Goal: Transaction & Acquisition: Purchase product/service

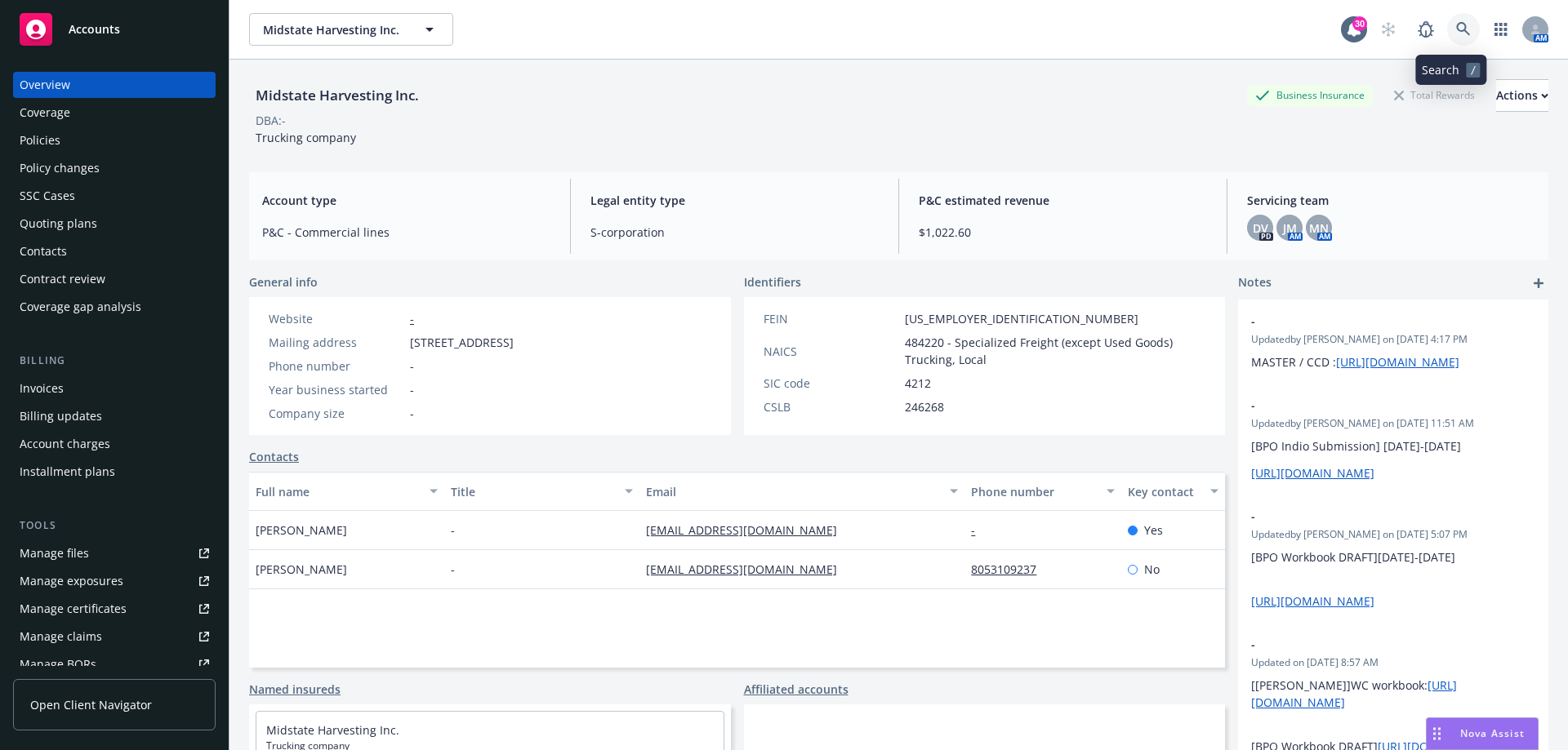
click at [1456, 22] on icon at bounding box center [1462, 28] width 14 height 14
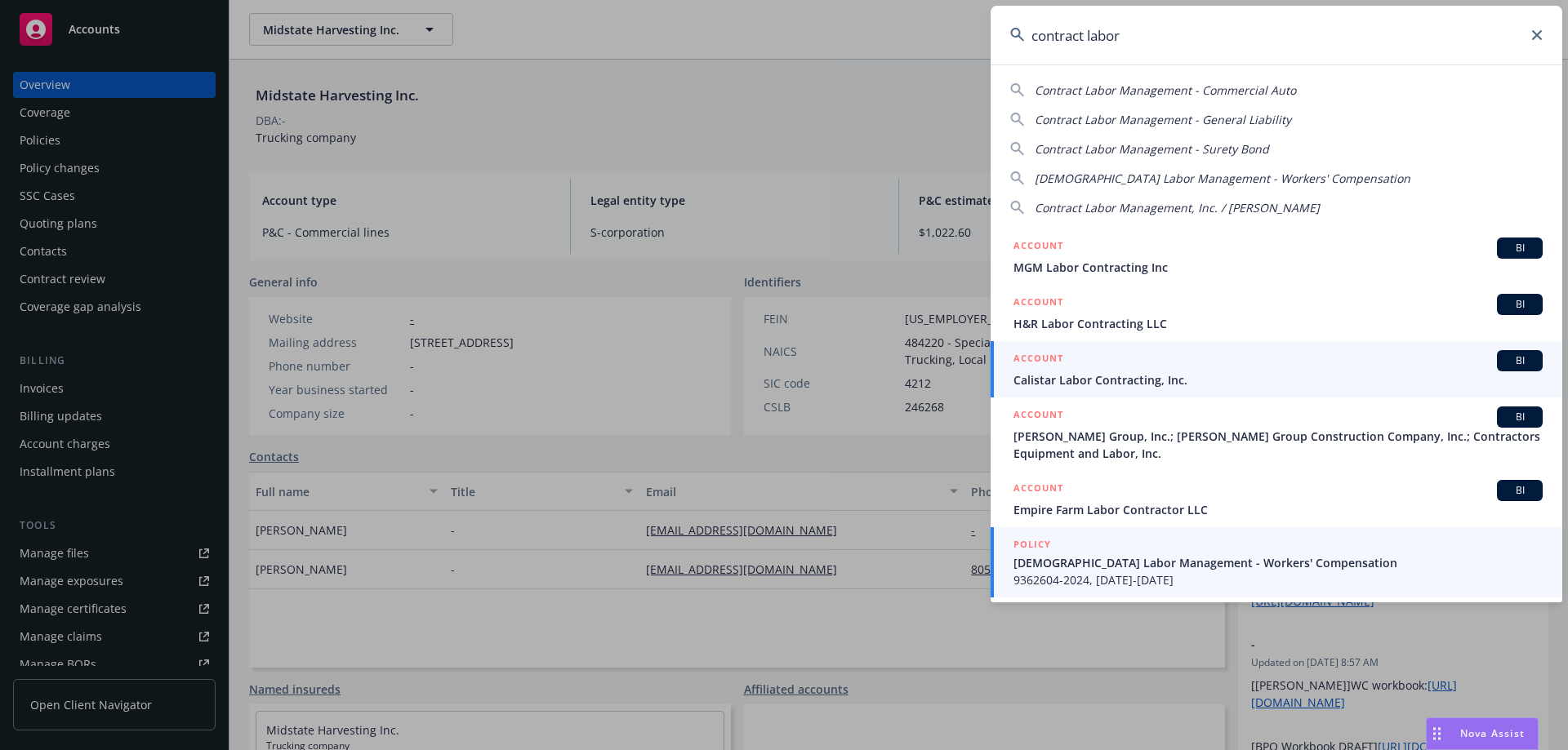
type input "contract labor"
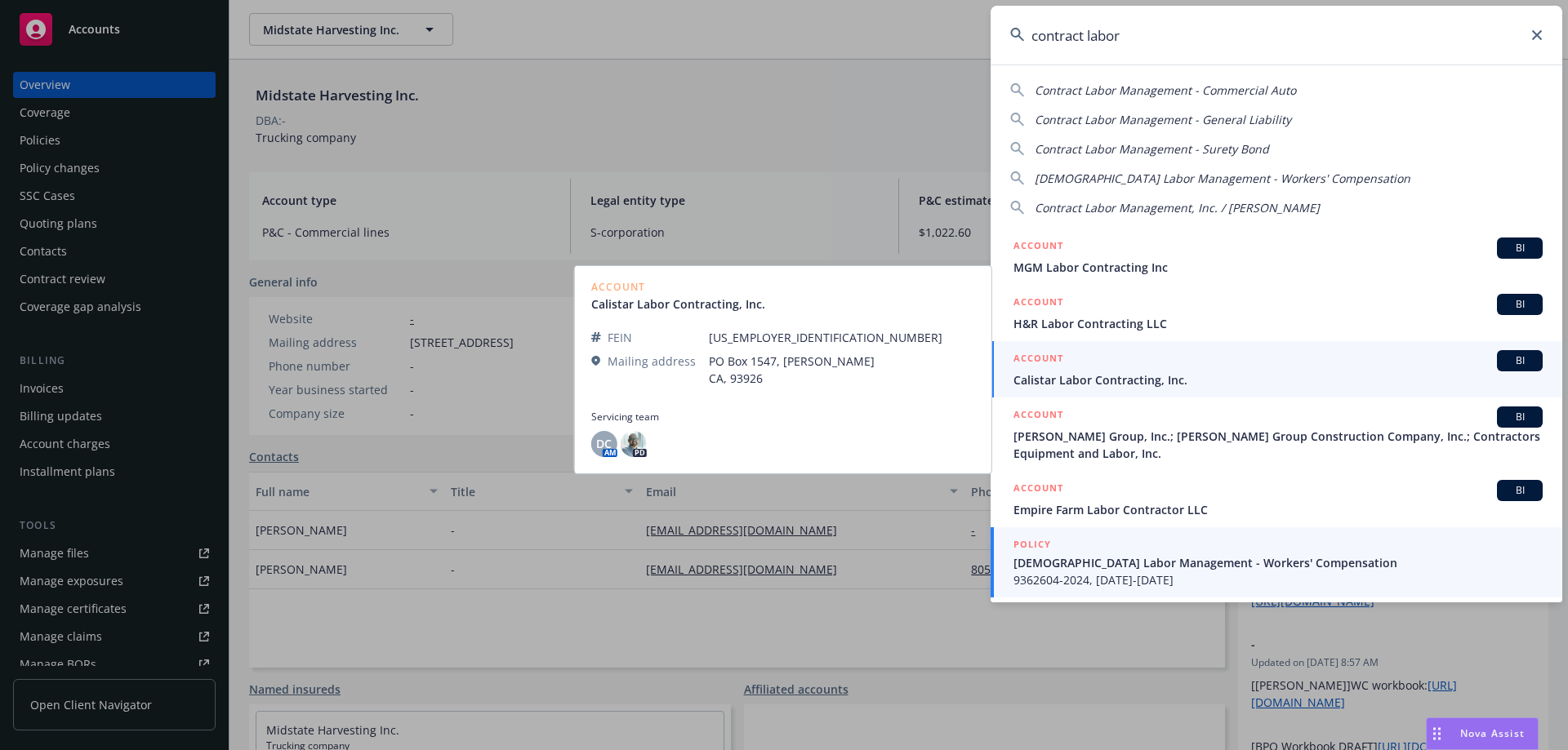
click at [1102, 573] on span "9362604-2024, [DATE]-[DATE]" at bounding box center [1277, 579] width 529 height 17
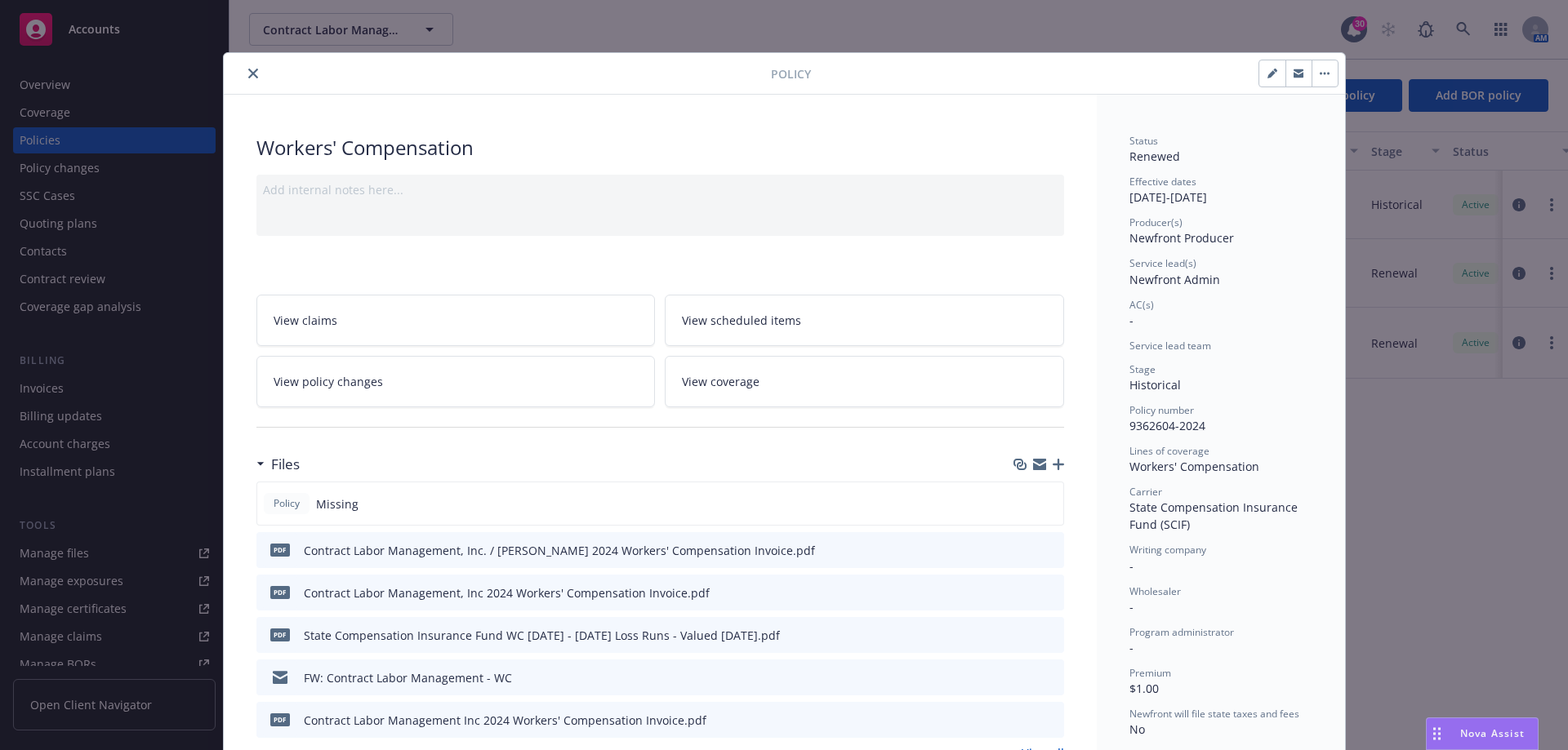
click at [256, 75] on button "close" at bounding box center [253, 73] width 20 height 20
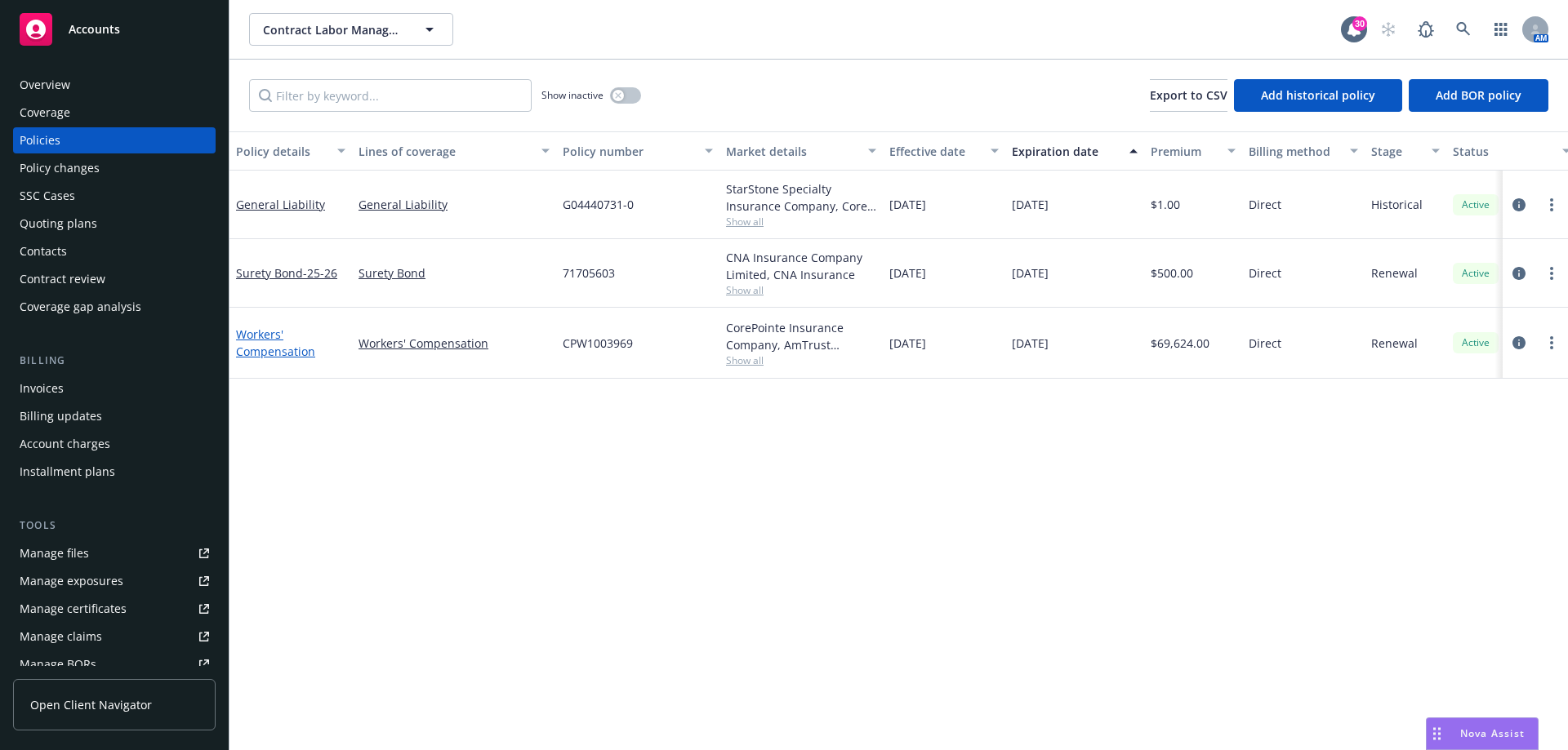
click at [279, 353] on link "Workers' Compensation" at bounding box center [275, 342] width 79 height 32
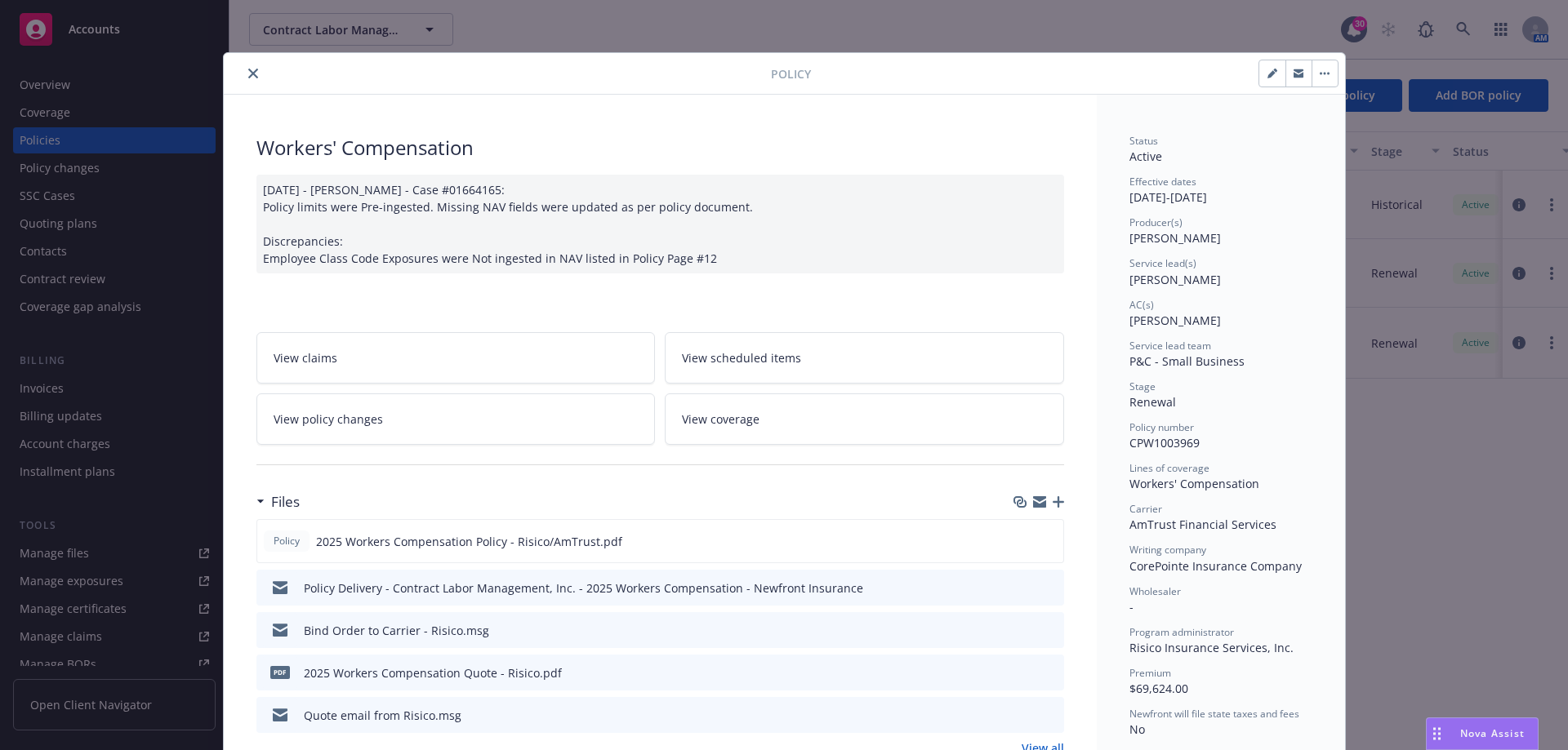
click at [248, 71] on icon "close" at bounding box center [253, 73] width 10 height 10
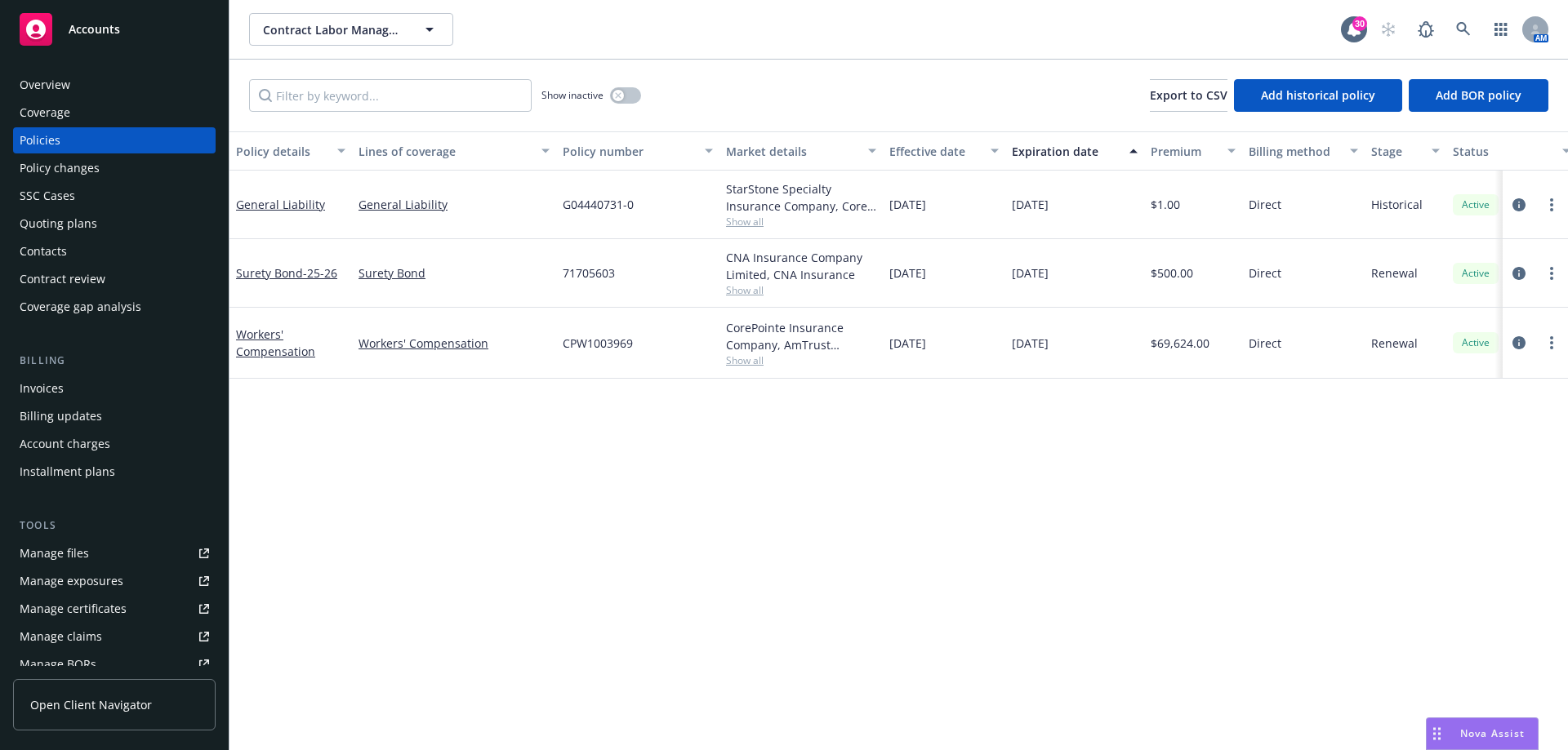
click at [340, 422] on div "Policy details Lines of coverage Policy number Market details Effective date Ex…" at bounding box center [898, 440] width 1338 height 618
click at [610, 92] on button "button" at bounding box center [625, 96] width 31 height 17
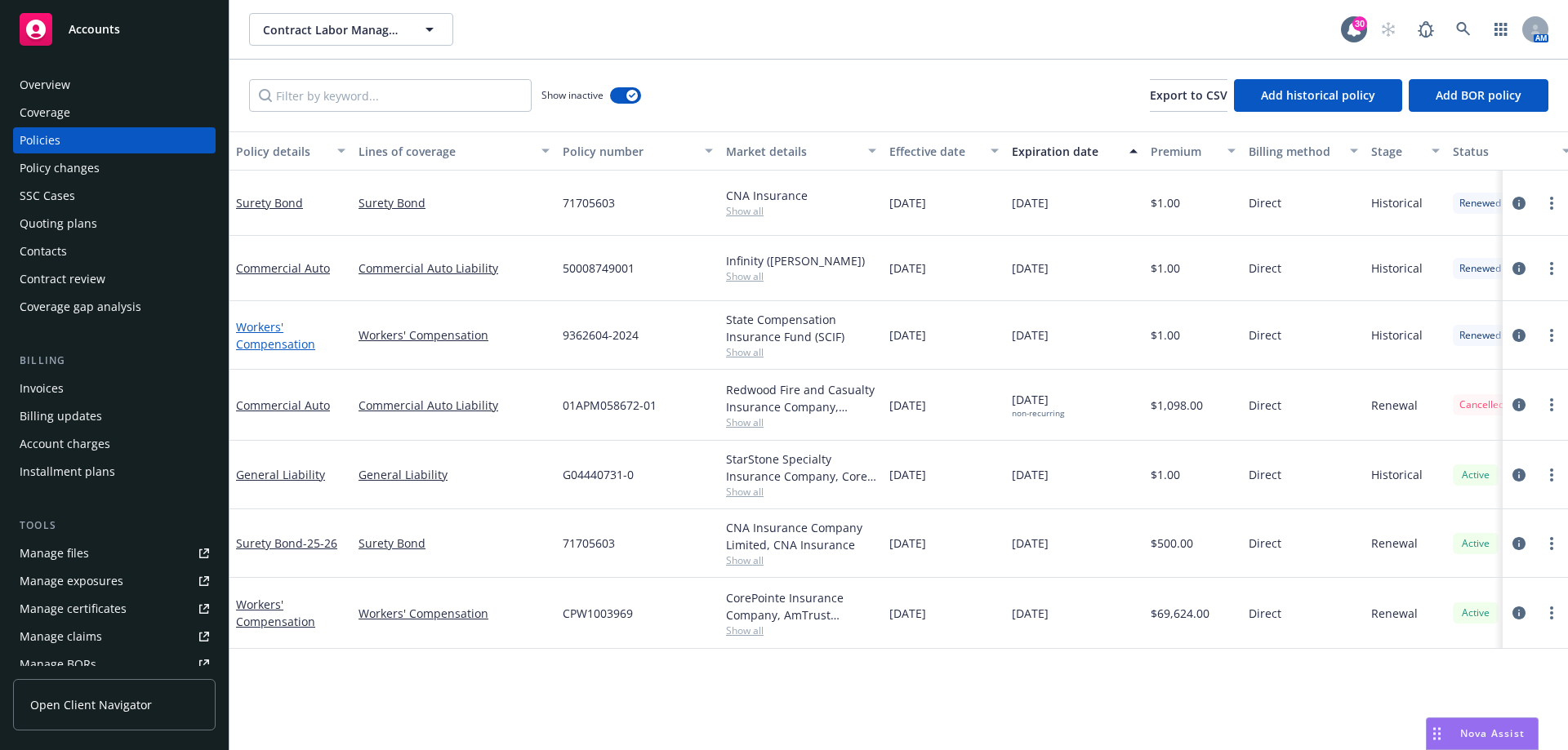
click at [262, 346] on link "Workers' Compensation" at bounding box center [275, 335] width 79 height 32
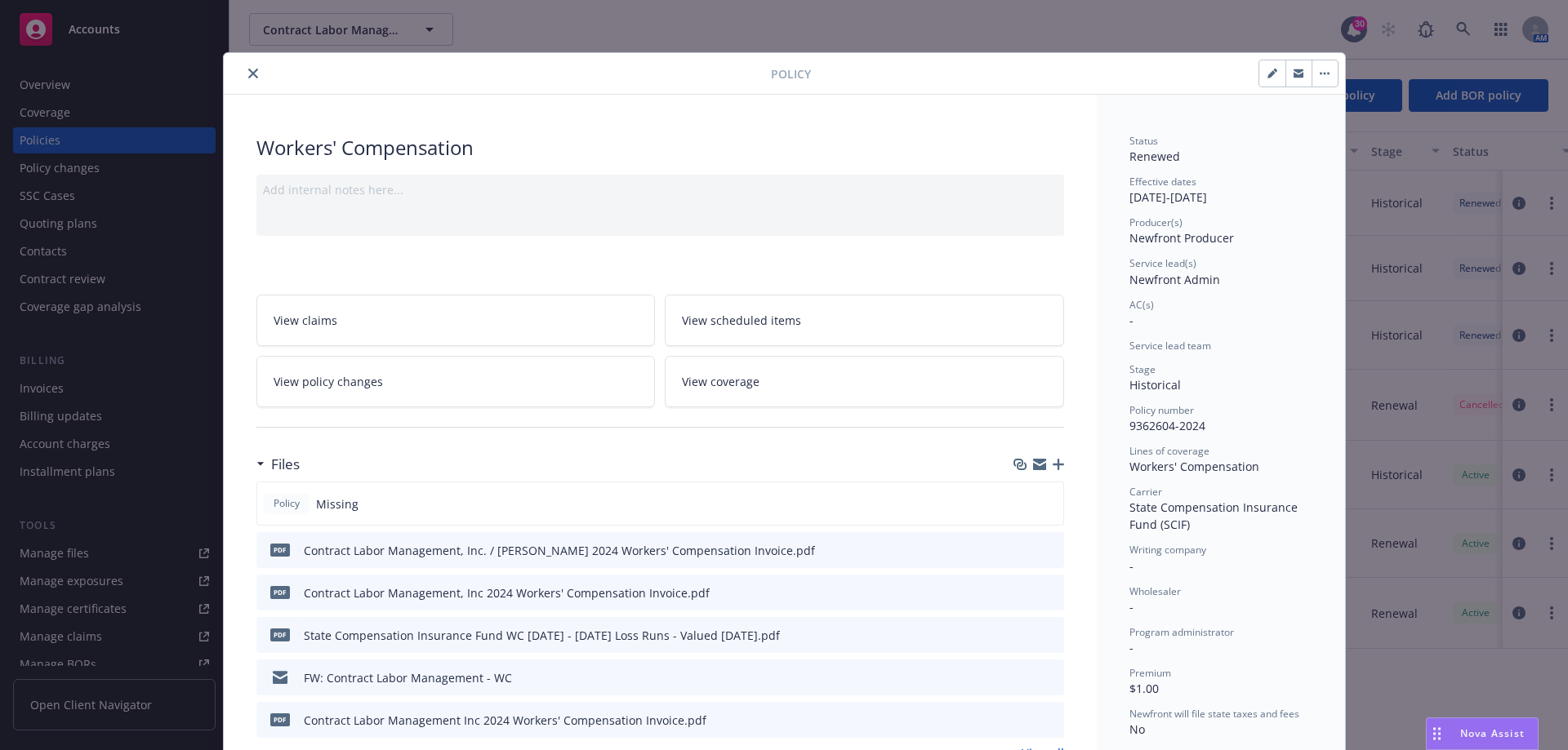
scroll to position [49, 0]
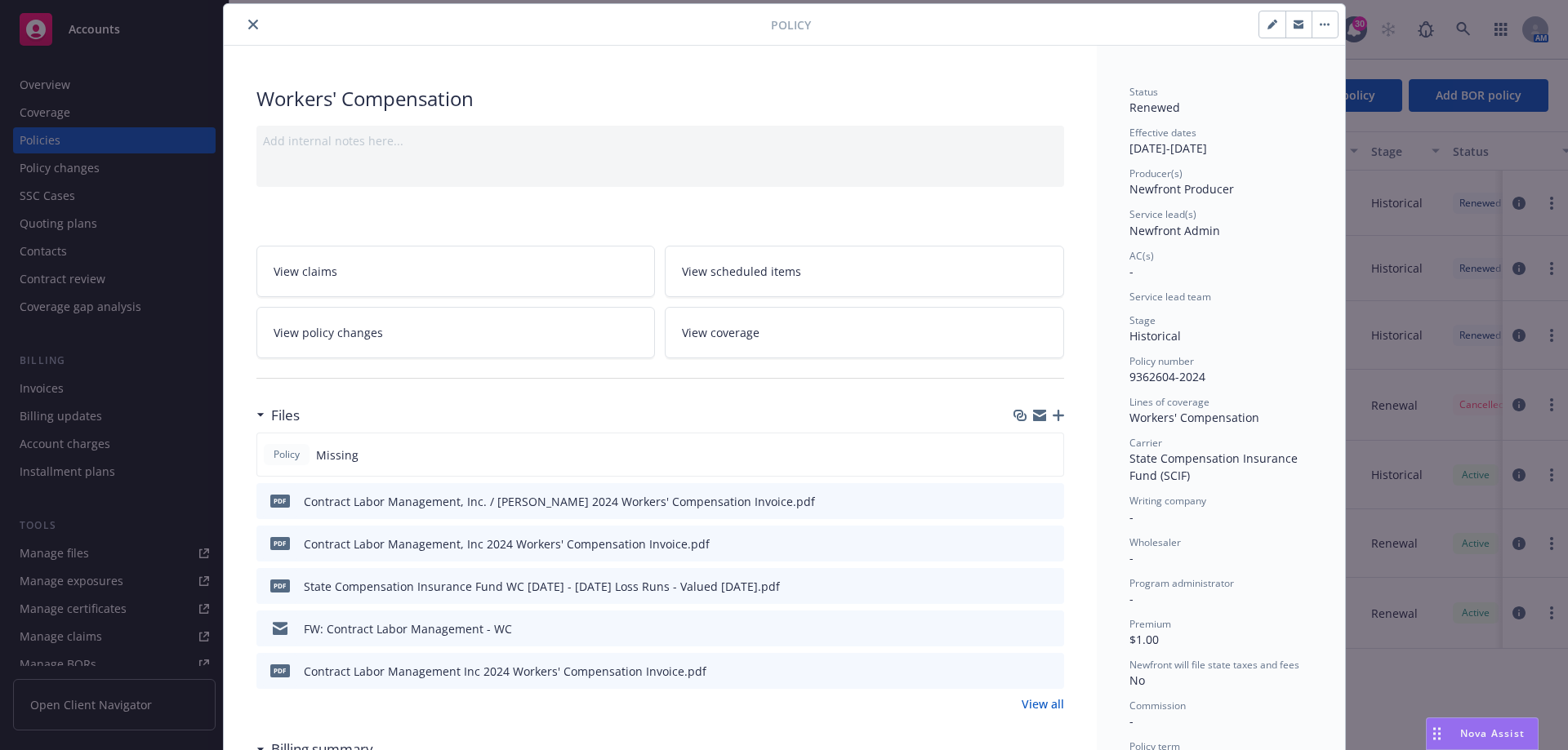
click at [249, 28] on button "close" at bounding box center [253, 25] width 20 height 20
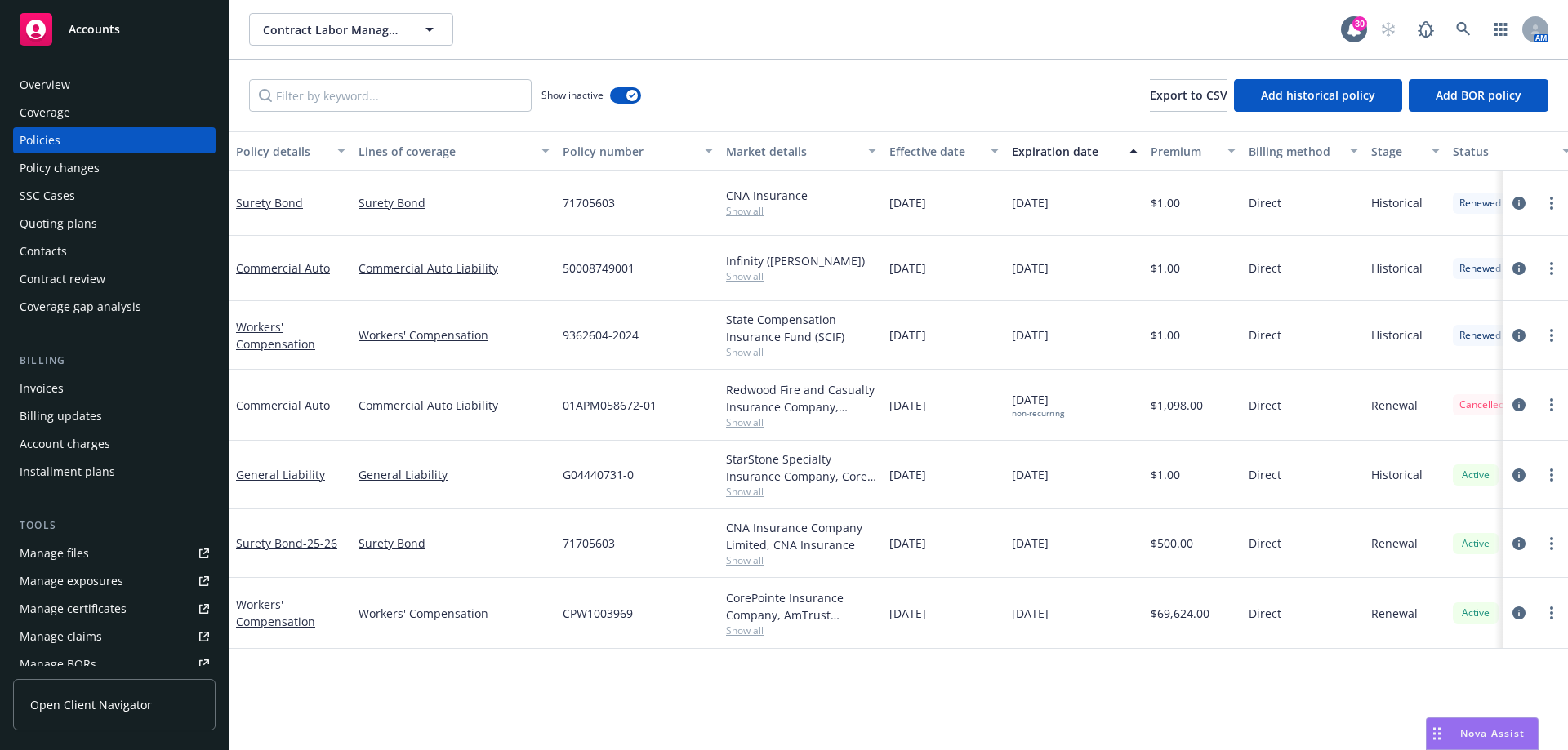
click at [1476, 741] on div "Nova Assist" at bounding box center [1481, 733] width 111 height 31
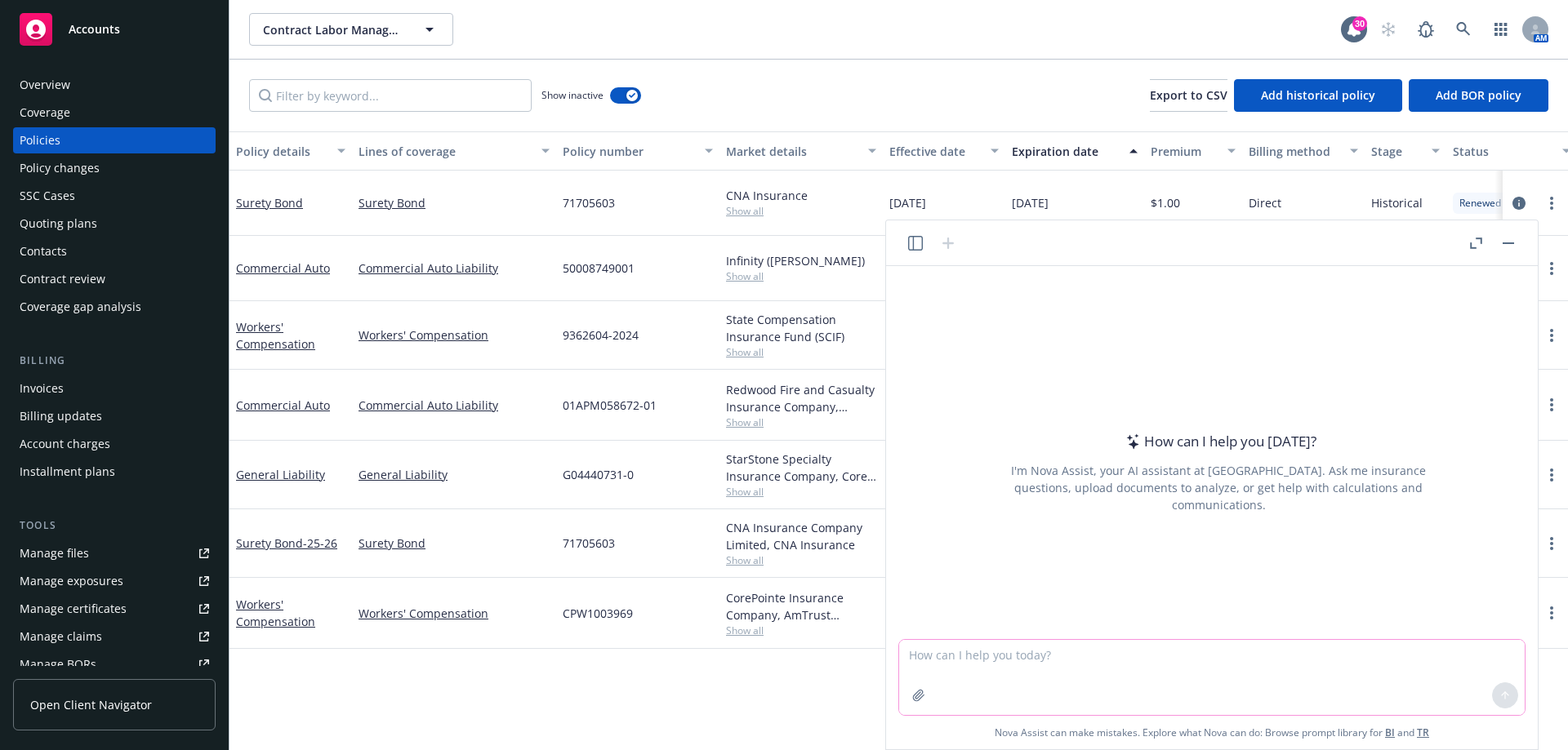
click at [995, 669] on textarea at bounding box center [1212, 678] width 625 height 75
click at [641, 715] on div "Policy details Lines of coverage Policy number Market details Effective date Ex…" at bounding box center [898, 440] width 1338 height 618
click at [676, 697] on div "Policy details Lines of coverage Policy number Market details Effective date Ex…" at bounding box center [898, 440] width 1338 height 618
click at [894, 661] on div "How can I help you [DATE]? I'm Nova Assist, your AI assistant at Newfront. Ask …" at bounding box center [1212, 508] width 651 height 483
click at [803, 667] on div "Policy details Lines of coverage Policy number Market details Effective date Ex…" at bounding box center [898, 440] width 1338 height 618
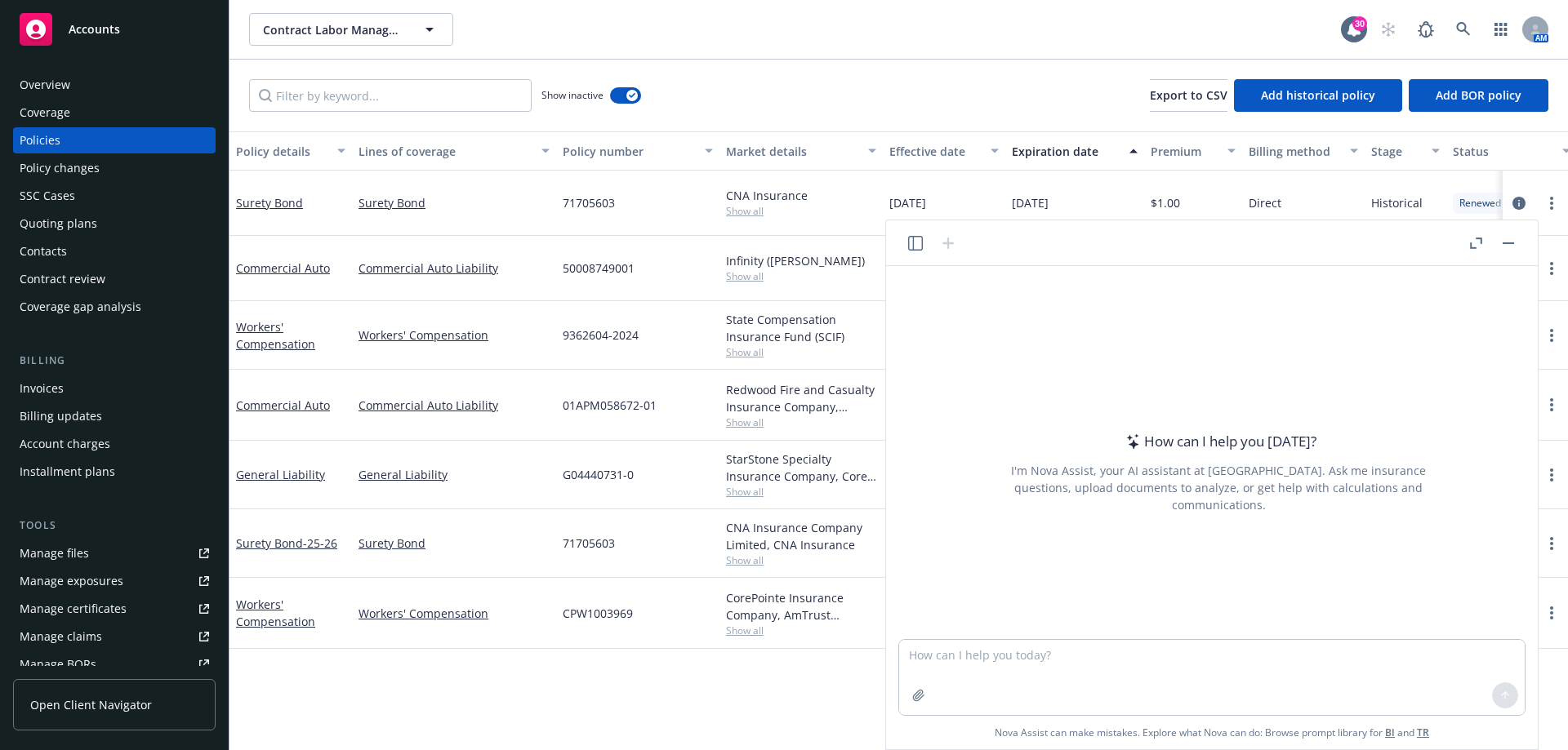
click at [918, 242] on icon "button" at bounding box center [915, 243] width 15 height 15
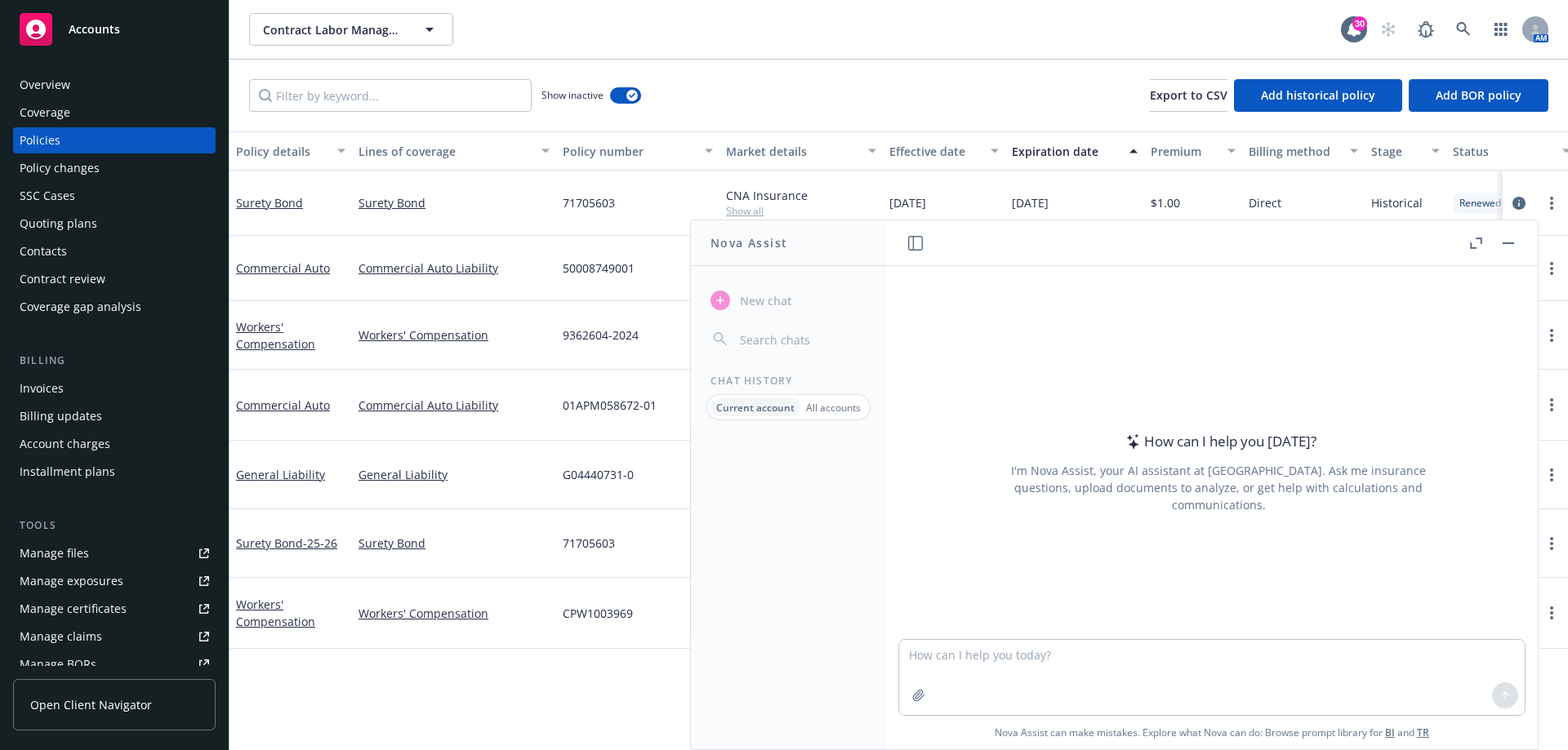
click at [918, 242] on icon "button" at bounding box center [915, 243] width 15 height 15
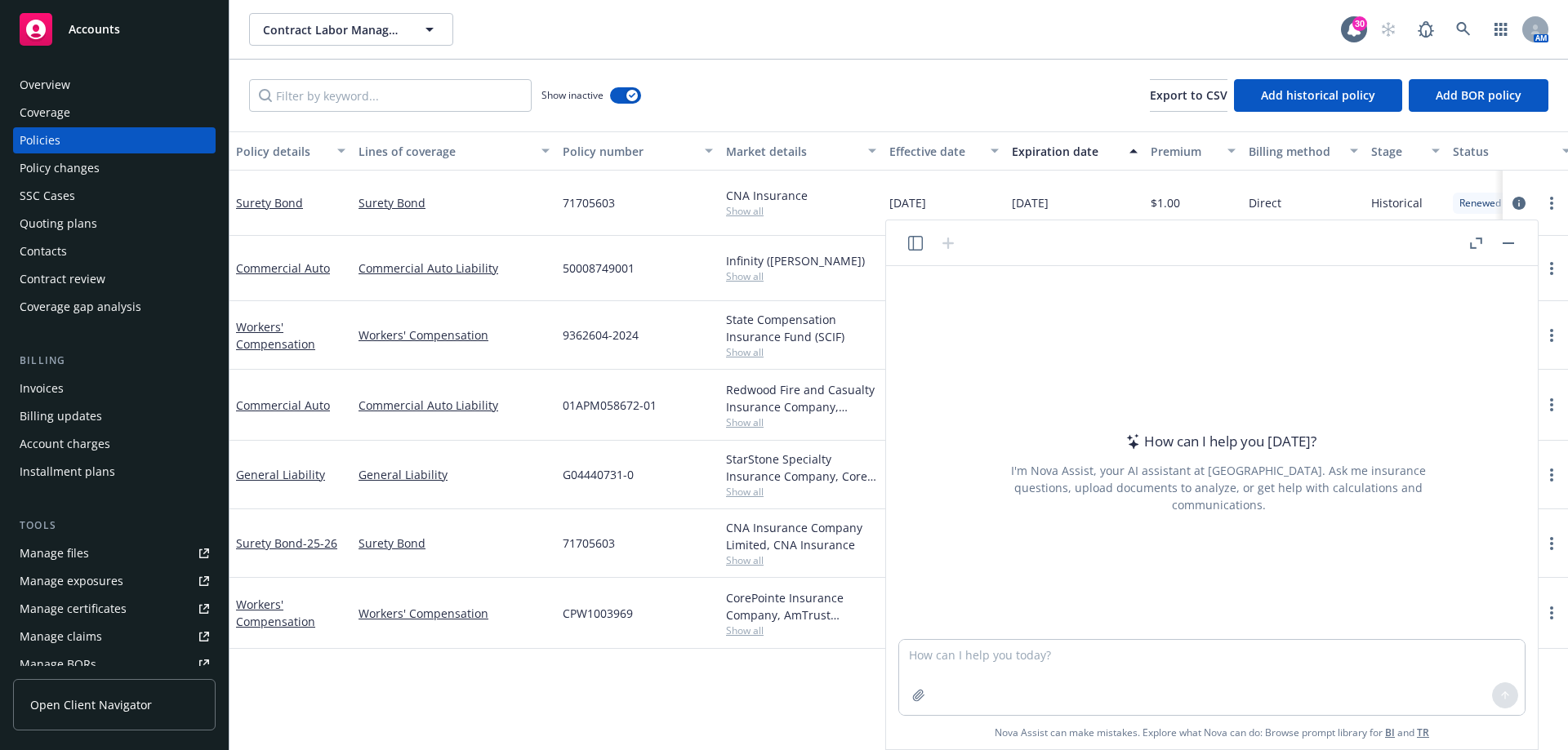
click at [1471, 244] on icon "button" at bounding box center [1472, 245] width 6 height 6
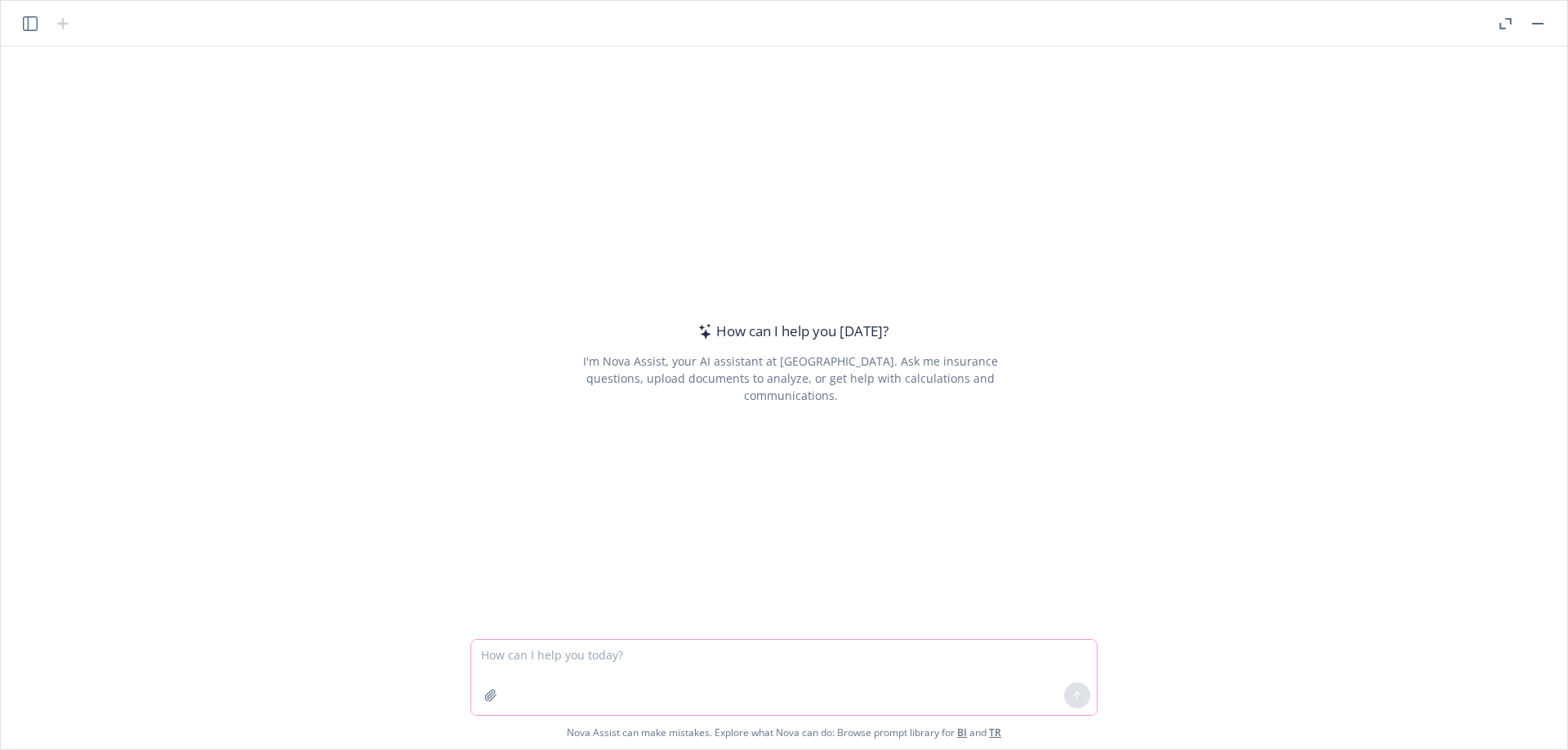
click at [573, 650] on textarea at bounding box center [784, 678] width 625 height 75
click at [542, 666] on textarea at bounding box center [784, 678] width 625 height 75
click at [485, 695] on icon "button" at bounding box center [490, 695] width 11 height 11
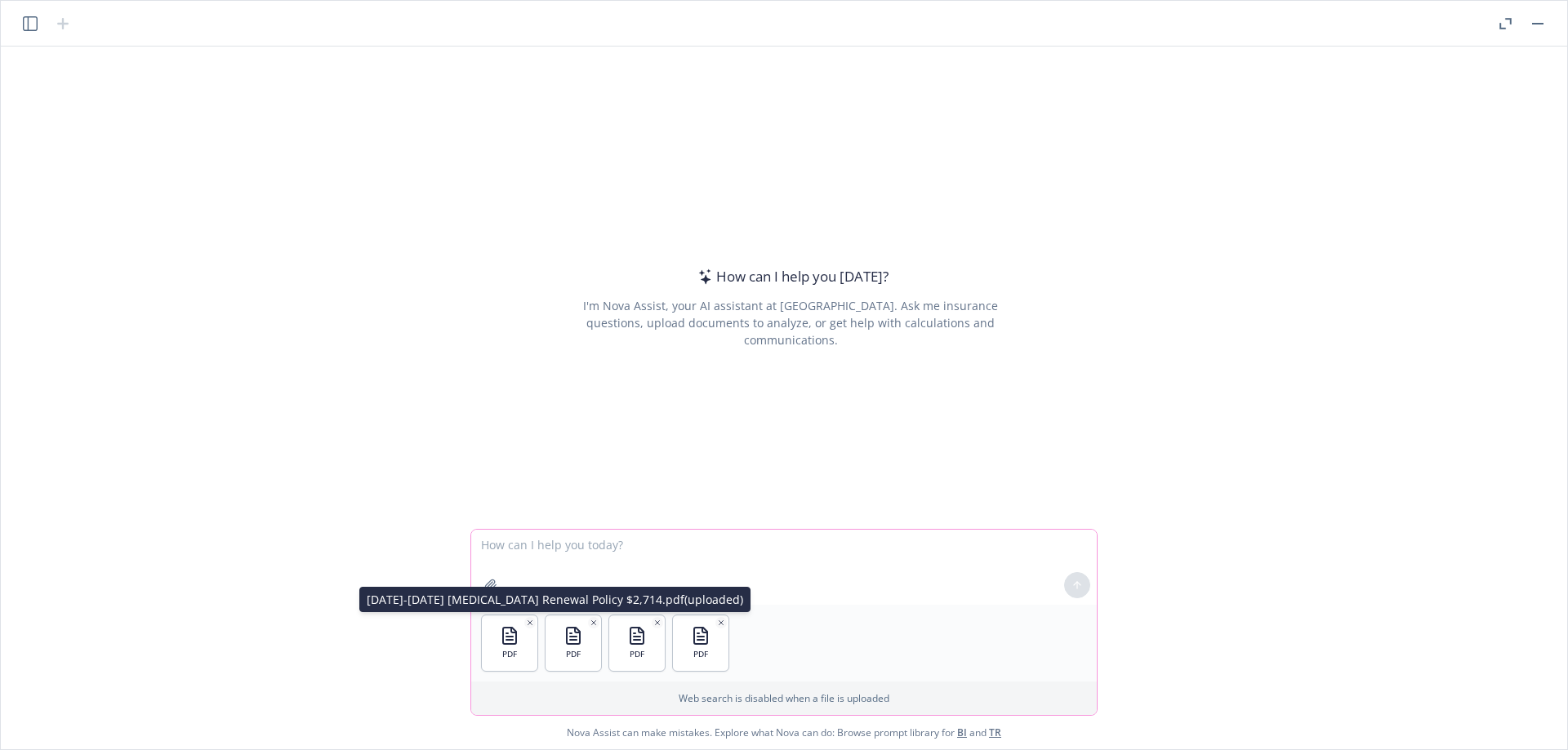
click at [526, 623] on icon "button" at bounding box center [530, 623] width 8 height 8
click at [526, 620] on icon "button" at bounding box center [530, 623] width 8 height 8
click at [595, 618] on icon "button" at bounding box center [594, 623] width 8 height 8
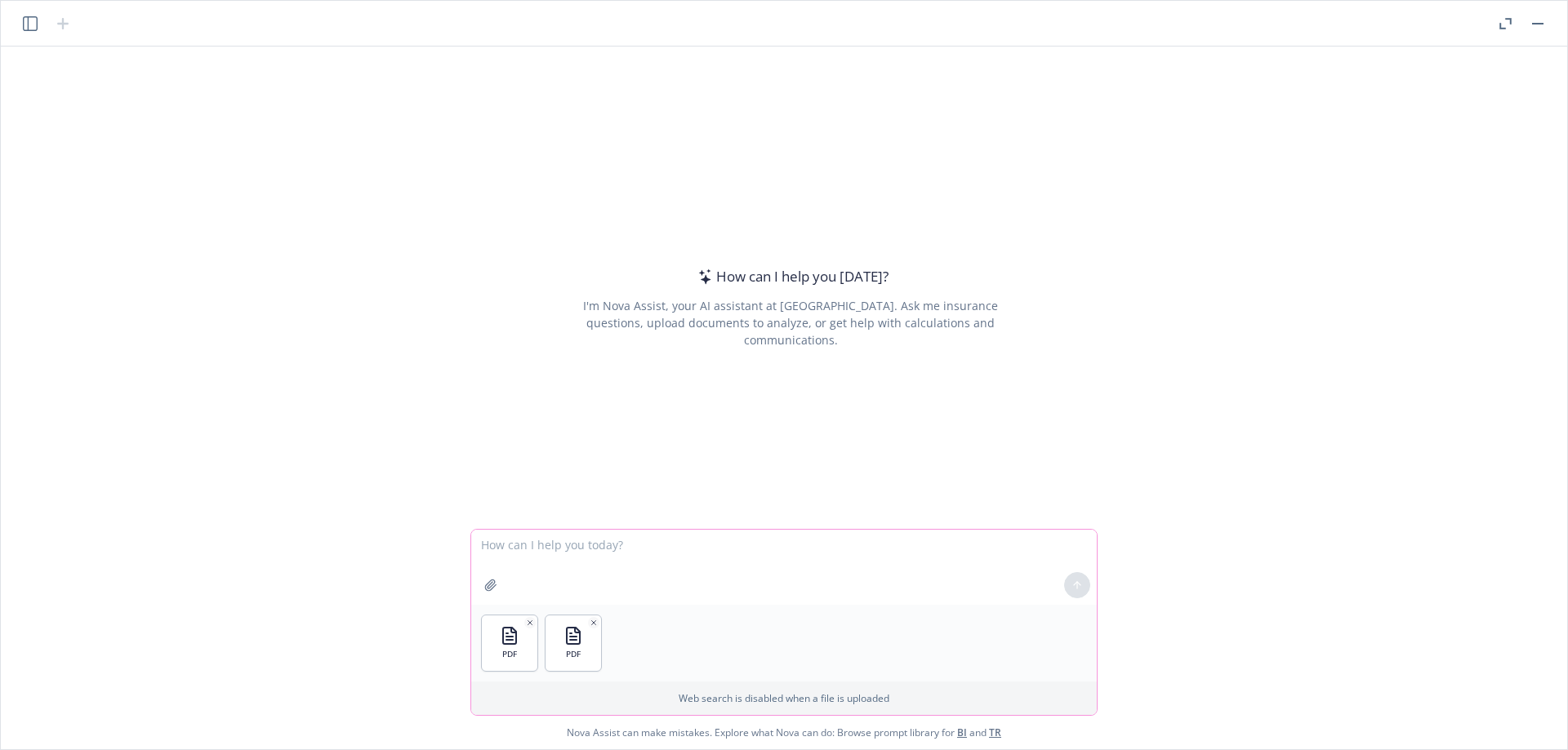
click at [531, 545] on textarea at bounding box center [784, 567] width 625 height 75
type textarea "Does AmTrust need a full submission or is the BOR acceptable?"
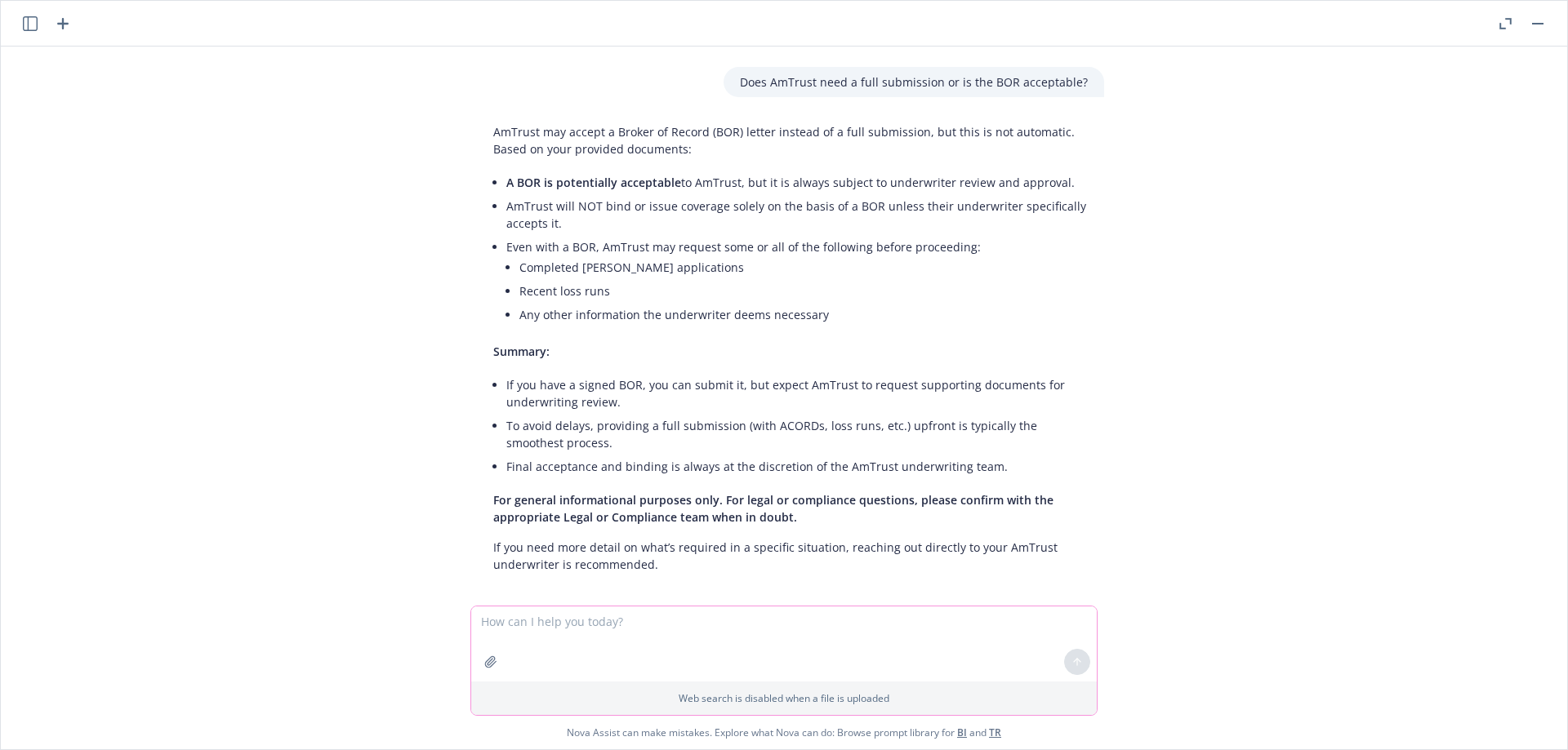
scroll to position [60, 0]
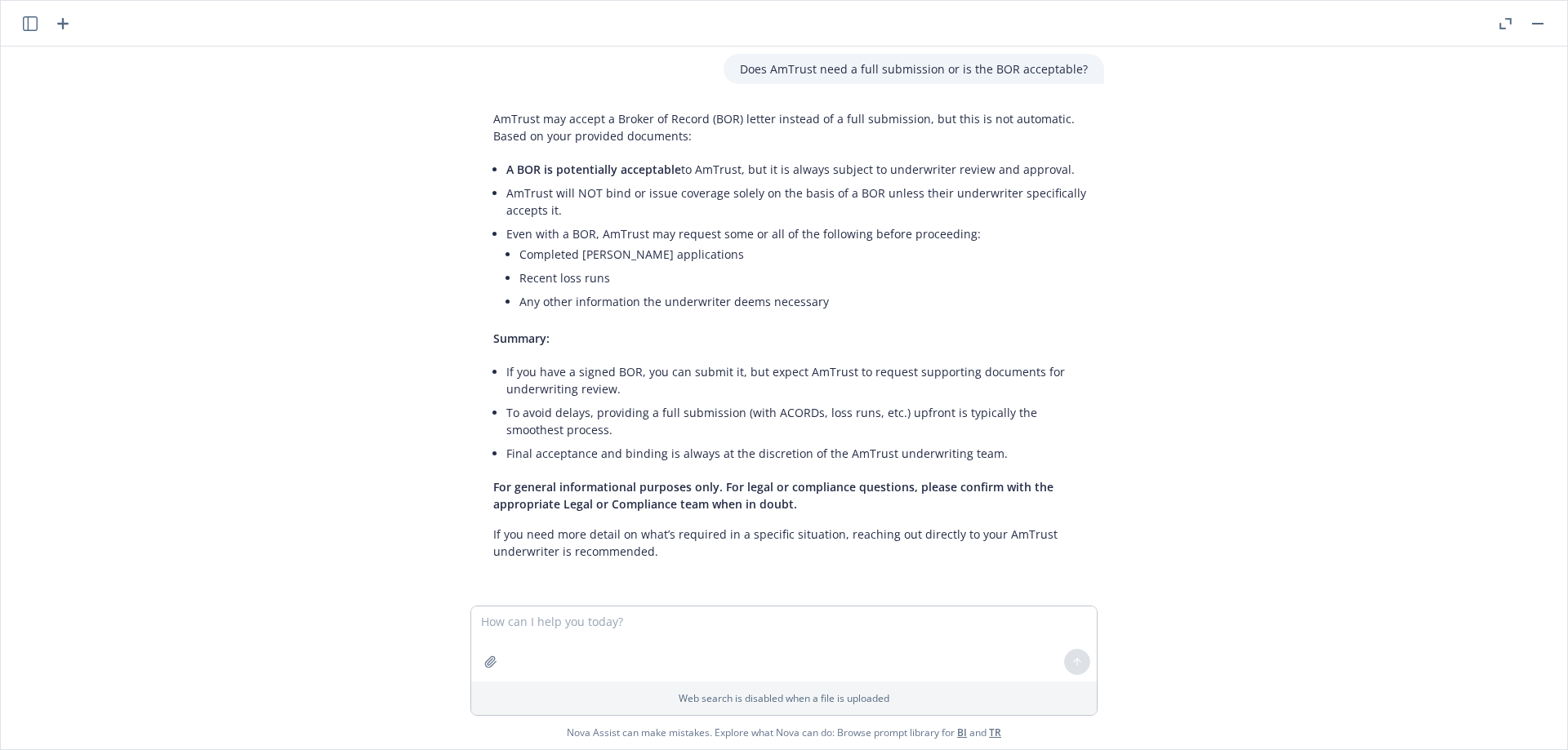
click at [1536, 23] on rect "button" at bounding box center [1537, 23] width 12 height 2
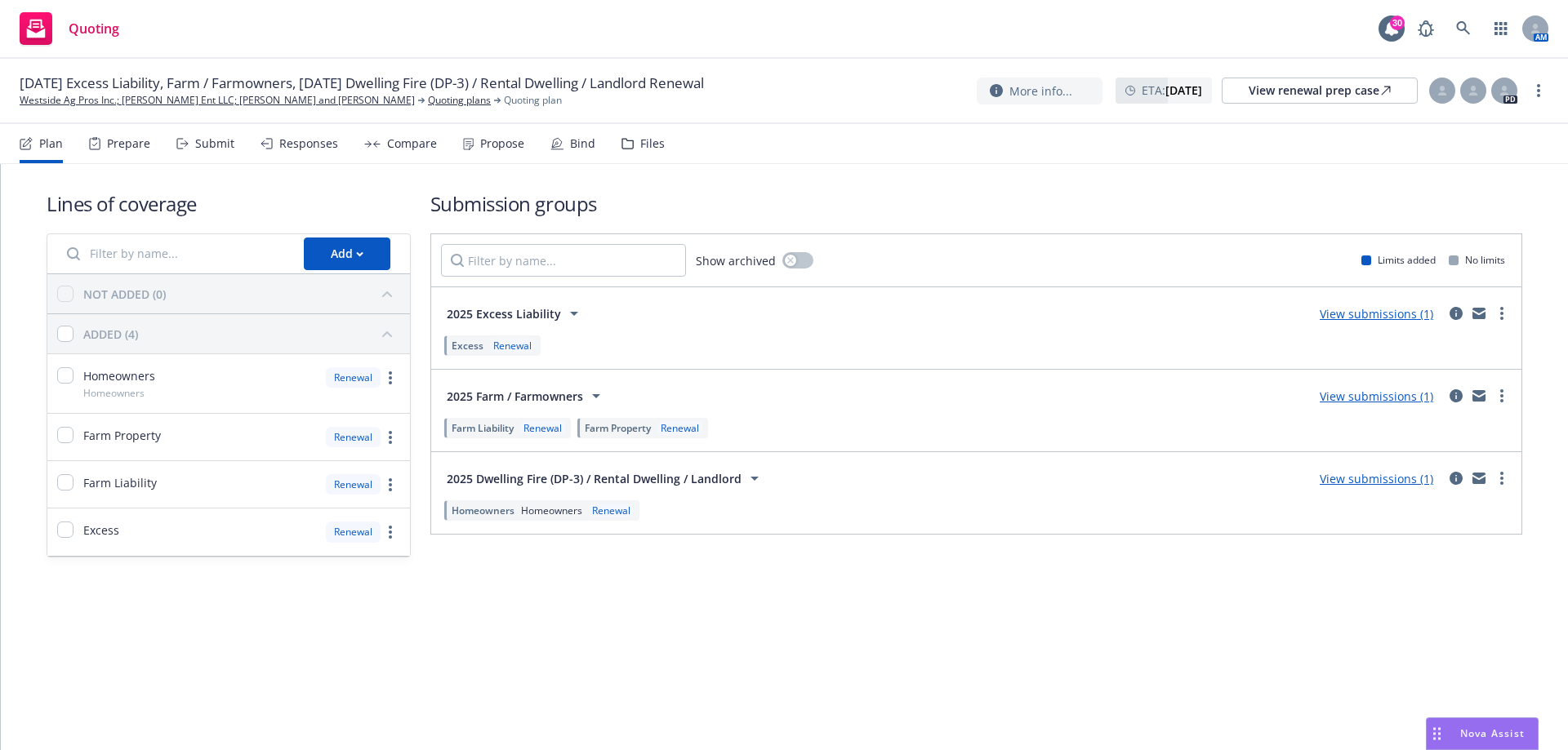
click at [479, 158] on div "Propose" at bounding box center [494, 143] width 62 height 39
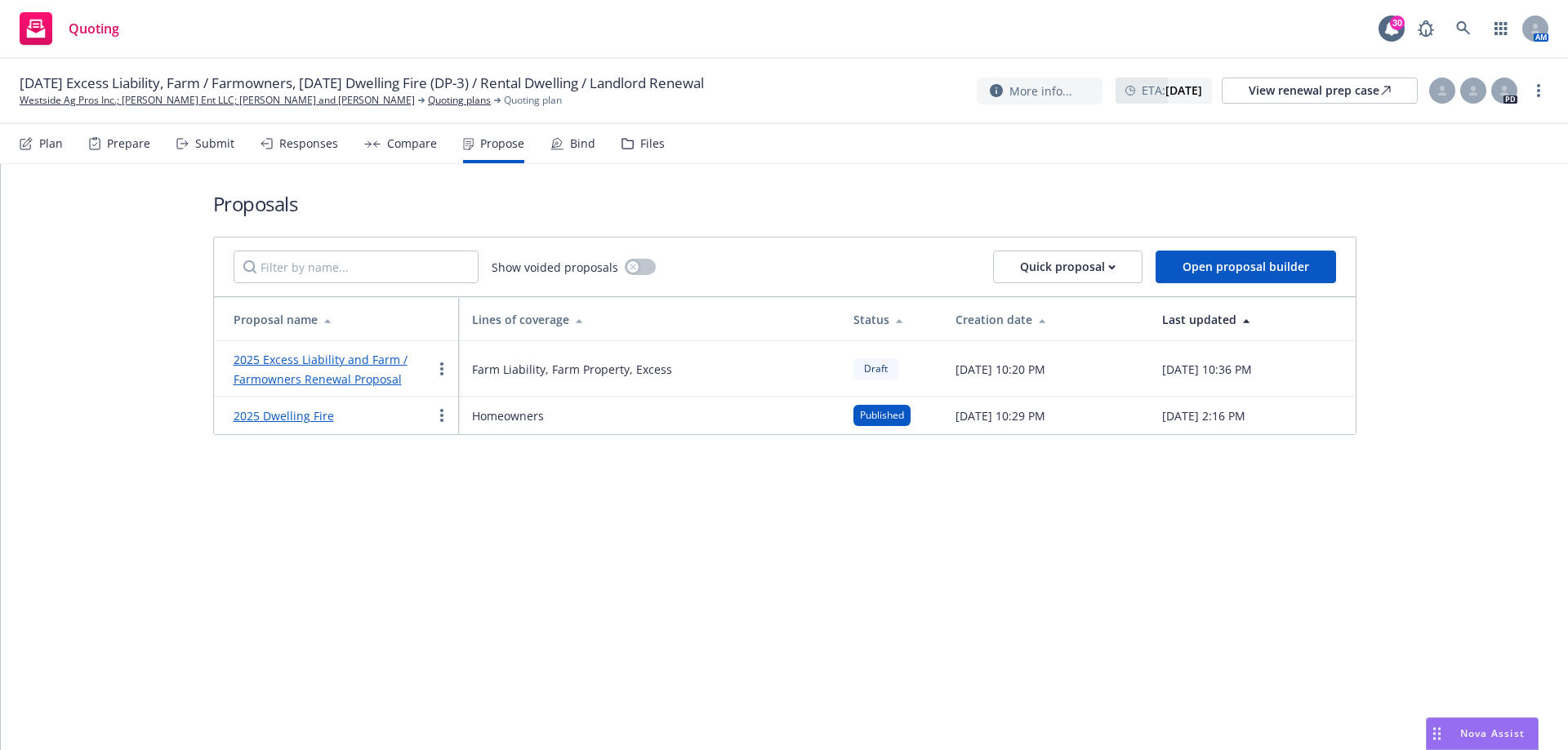
click at [326, 377] on link "2025 Excess Liability and Farm / Farmowners Renewal Proposal" at bounding box center [320, 370] width 174 height 35
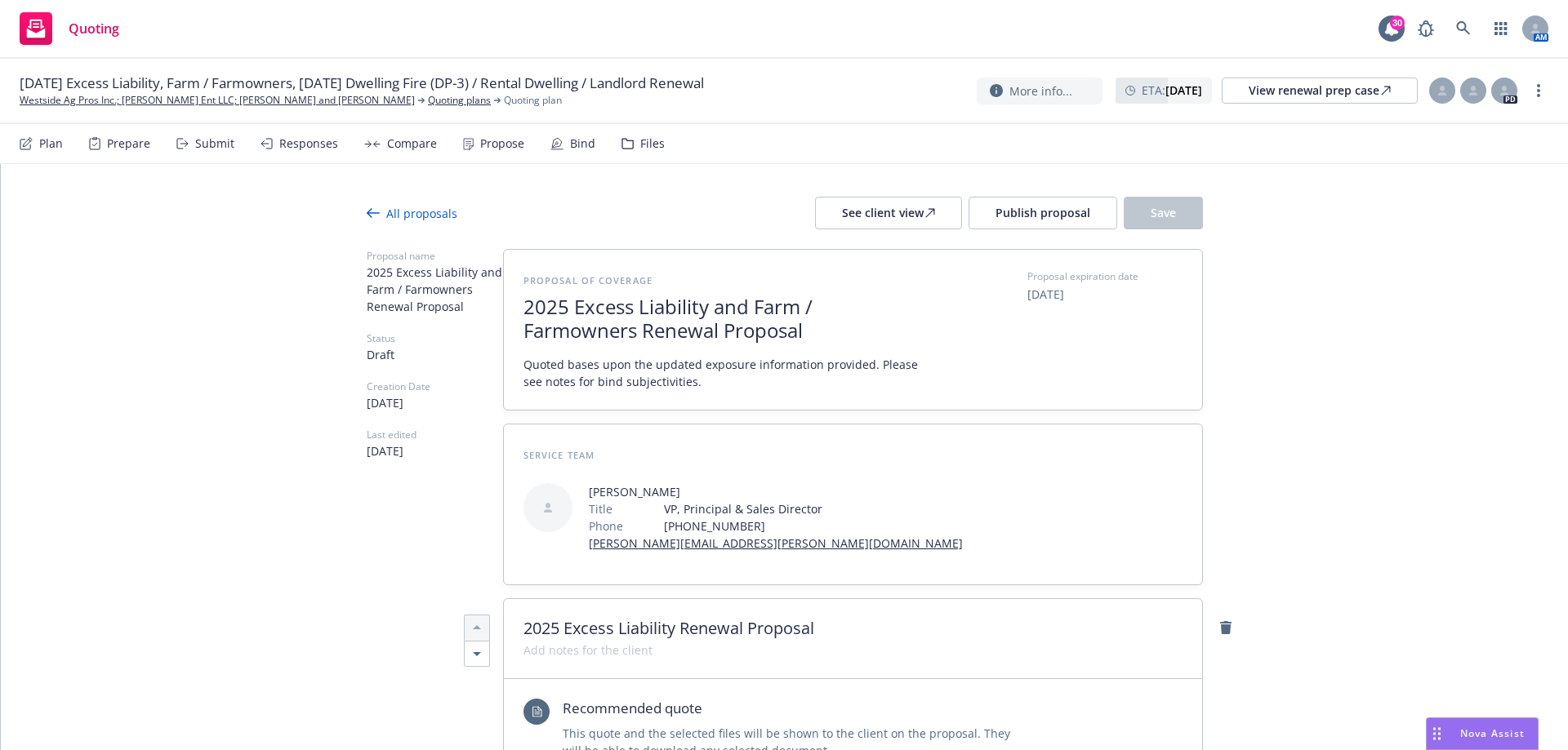
click at [418, 211] on div "All proposals" at bounding box center [411, 213] width 91 height 17
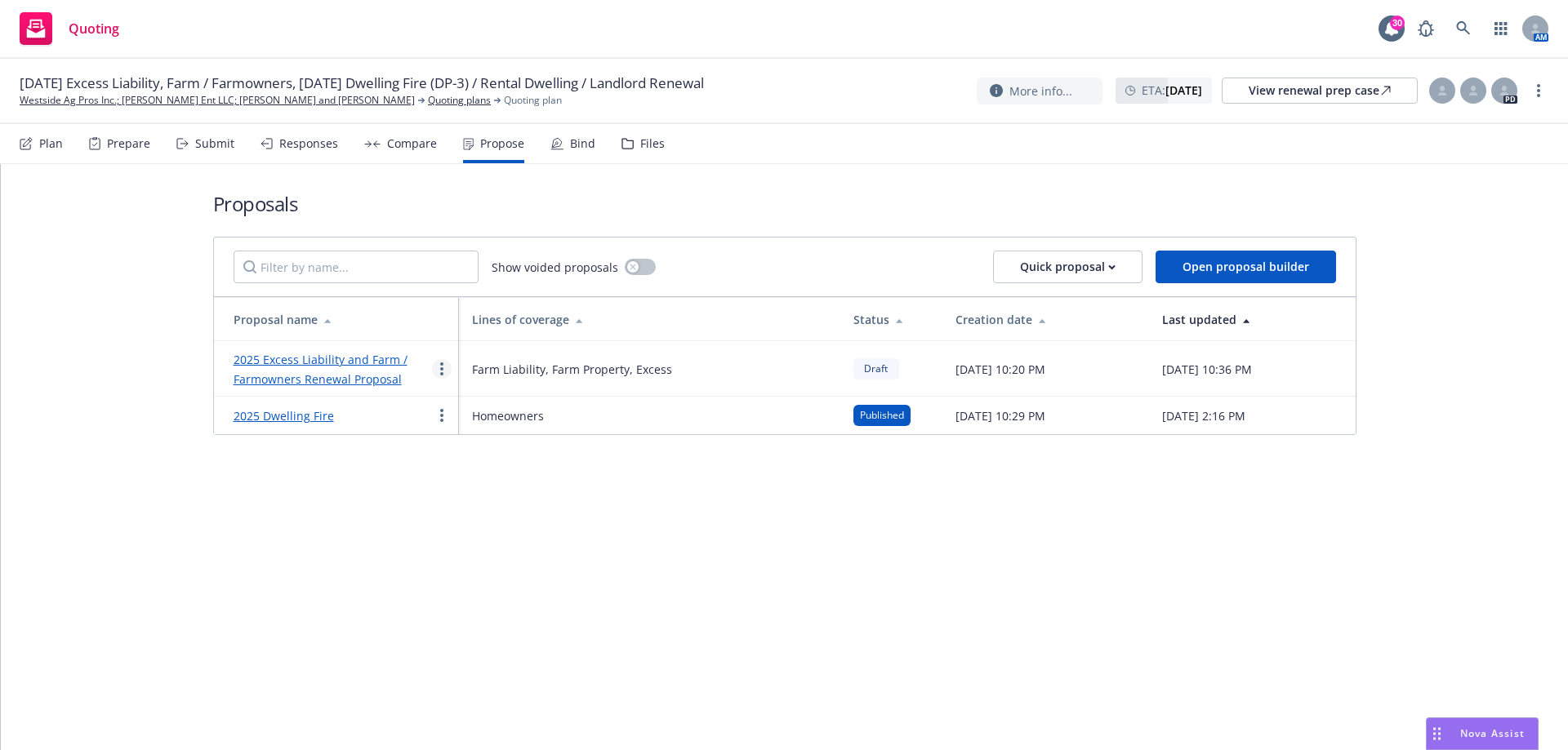
click at [439, 365] on link "more" at bounding box center [442, 369] width 20 height 20
click at [319, 535] on div "Proposals Show voided proposals Quick proposal Open proposal builder Proposal n…" at bounding box center [784, 457] width 1567 height 586
click at [342, 382] on link "2025 Excess Liability and Farm / Farmowners Renewal Proposal" at bounding box center [320, 370] width 174 height 35
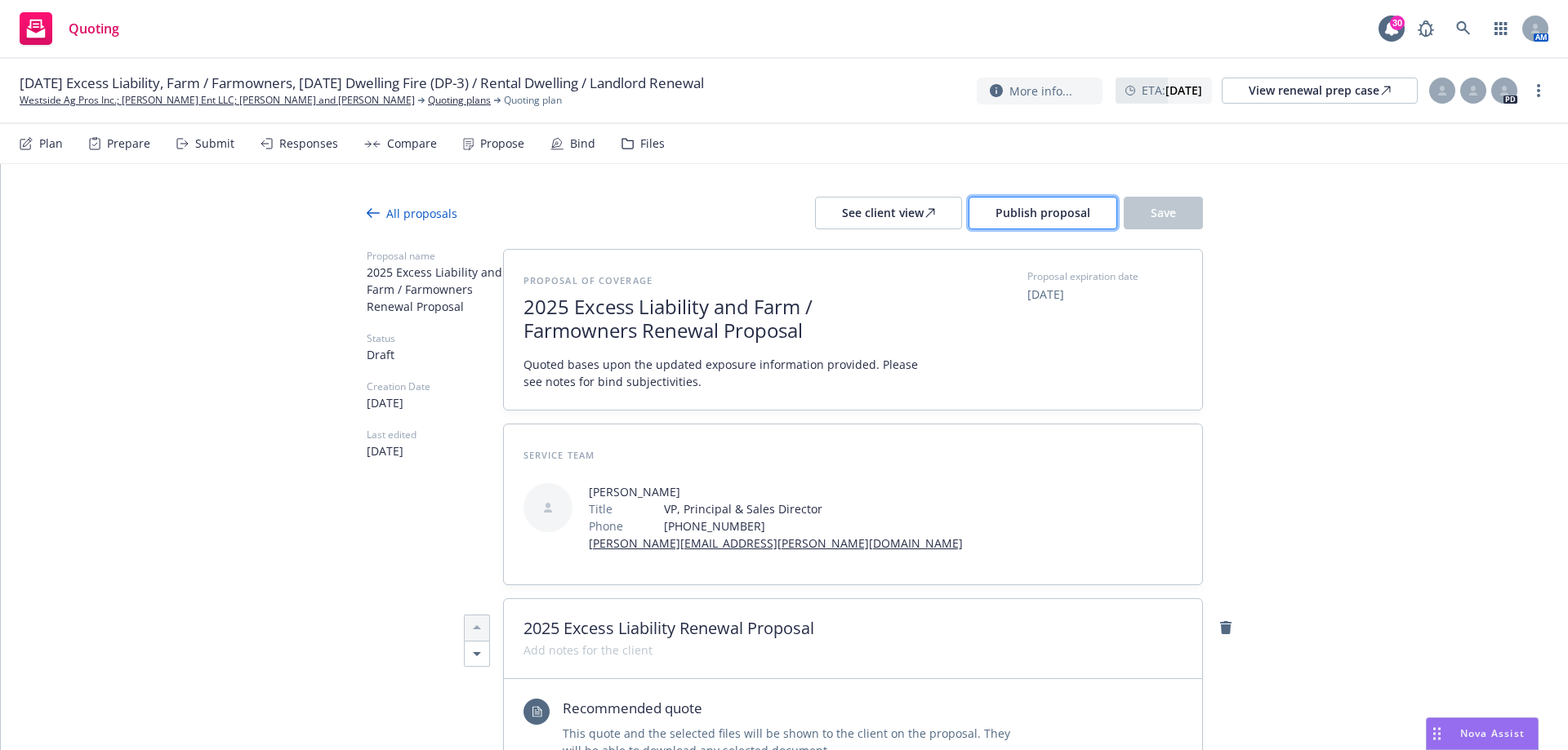
click at [995, 216] on span "Publish proposal" at bounding box center [1043, 212] width 95 height 16
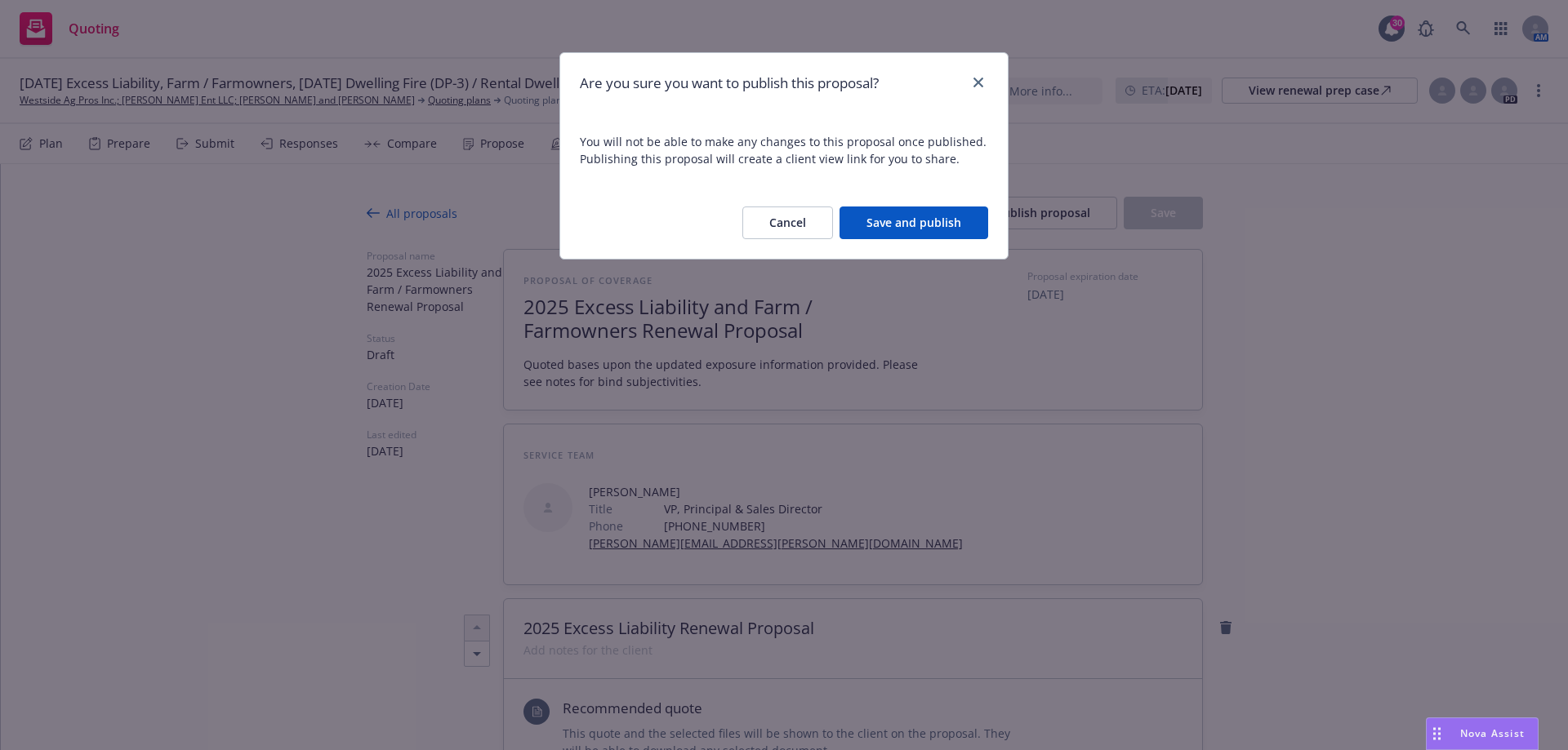
click at [891, 213] on button "Save and publish" at bounding box center [913, 222] width 148 height 32
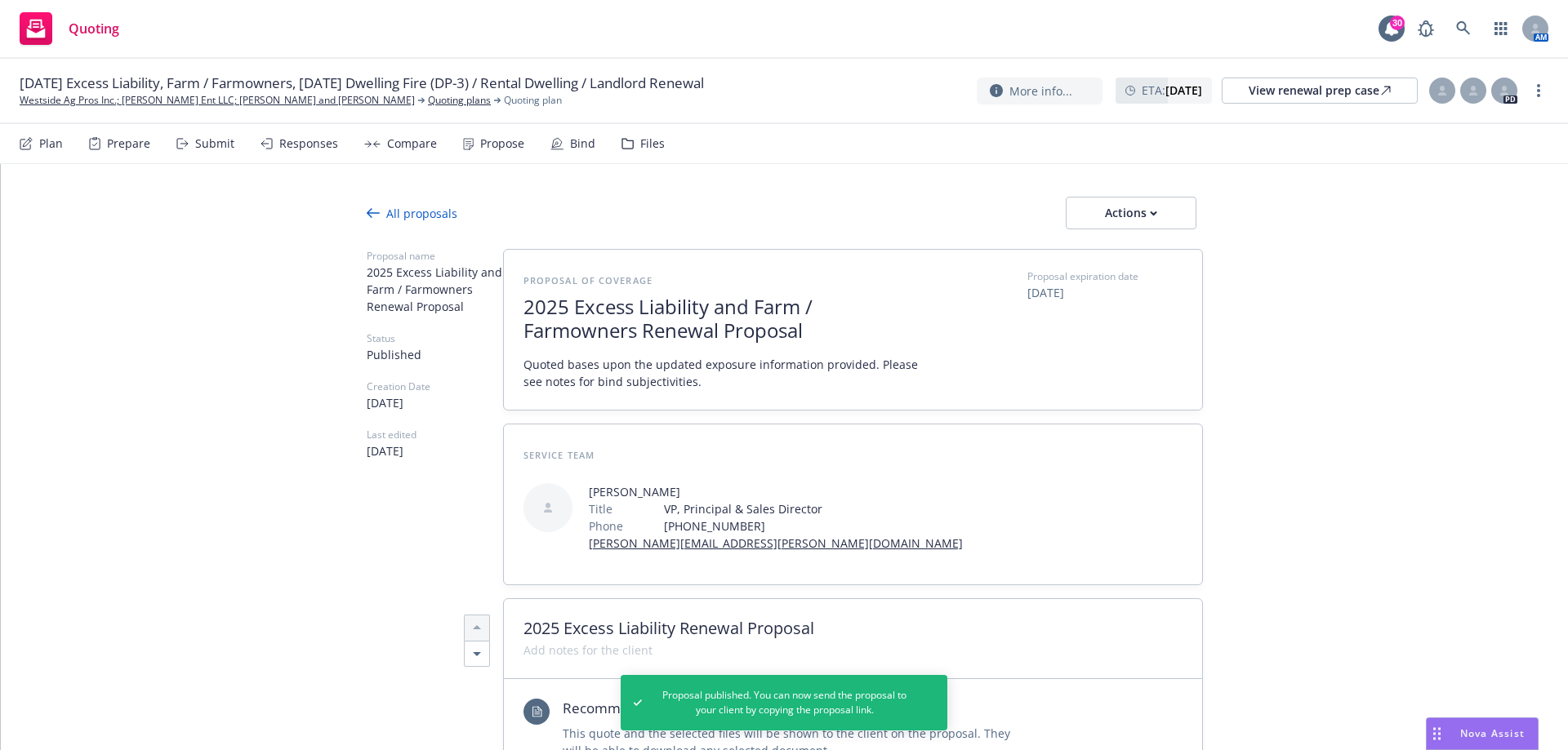
click at [1106, 210] on div "Actions" at bounding box center [1131, 212] width 77 height 31
click at [712, 261] on div "Proposal of coverage 2025 Excess Liability and Farm / Farmowners Renewal Propos…" at bounding box center [853, 330] width 698 height 160
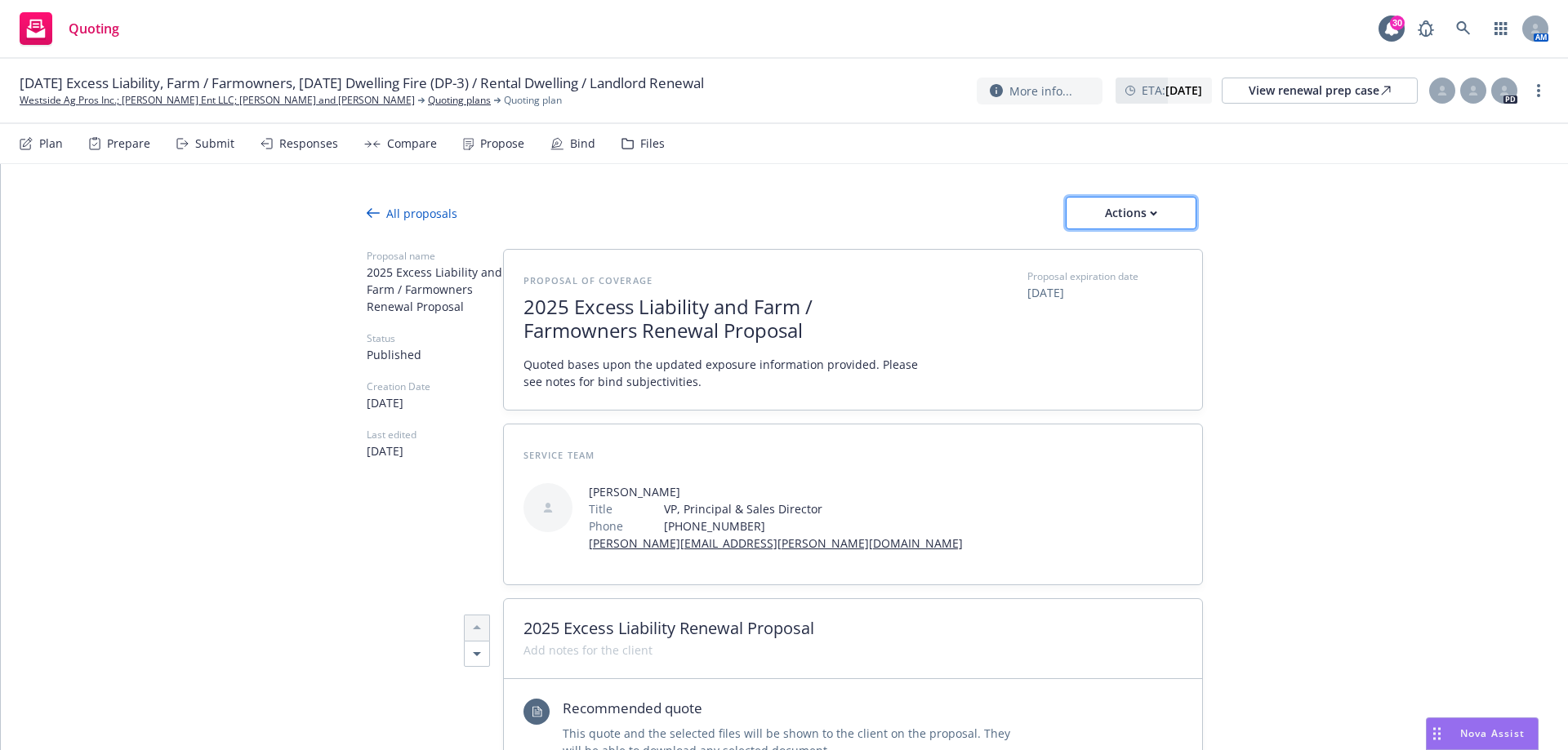
click at [1101, 200] on div "Actions" at bounding box center [1131, 212] width 77 height 31
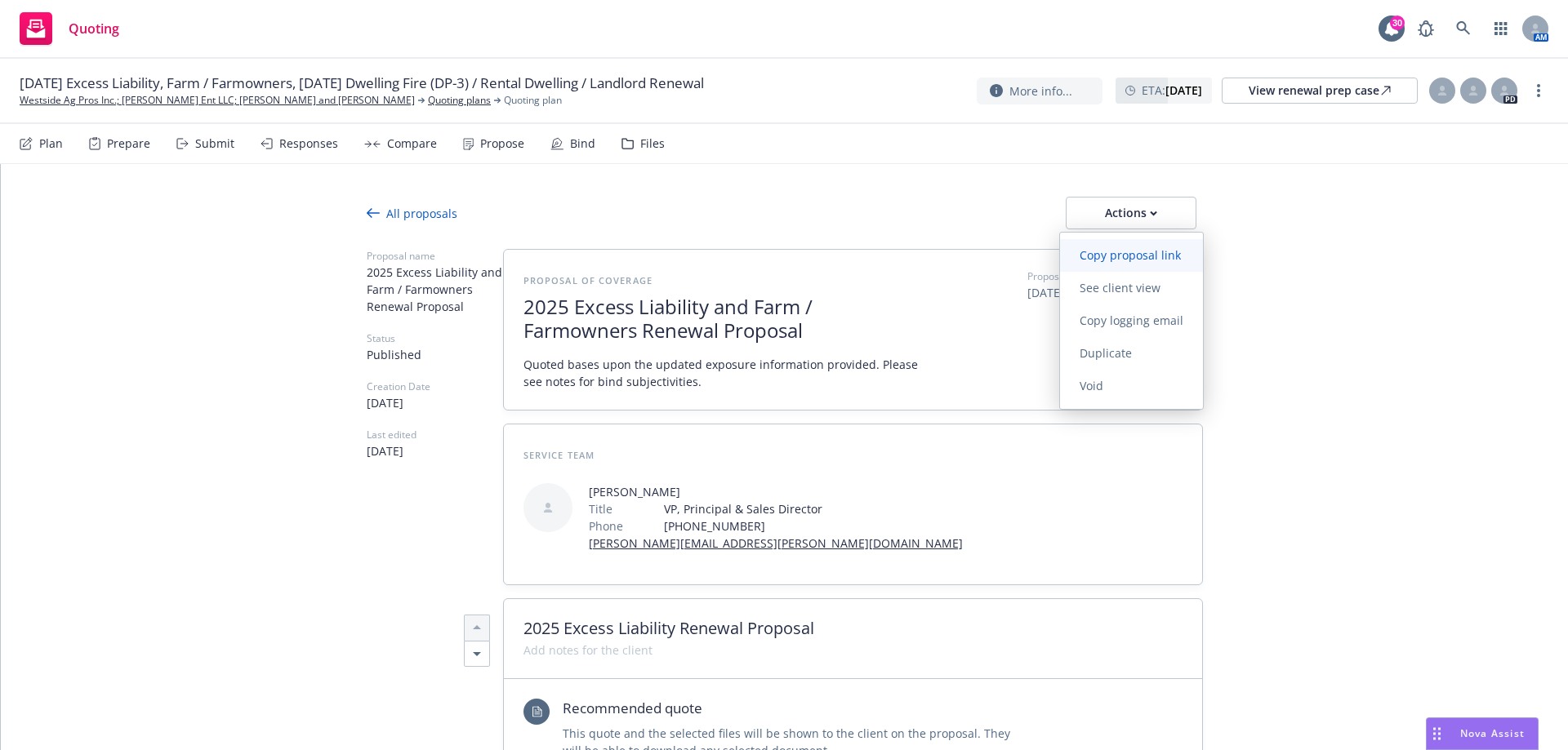
click at [1113, 246] on link "Copy proposal link" at bounding box center [1132, 255] width 143 height 32
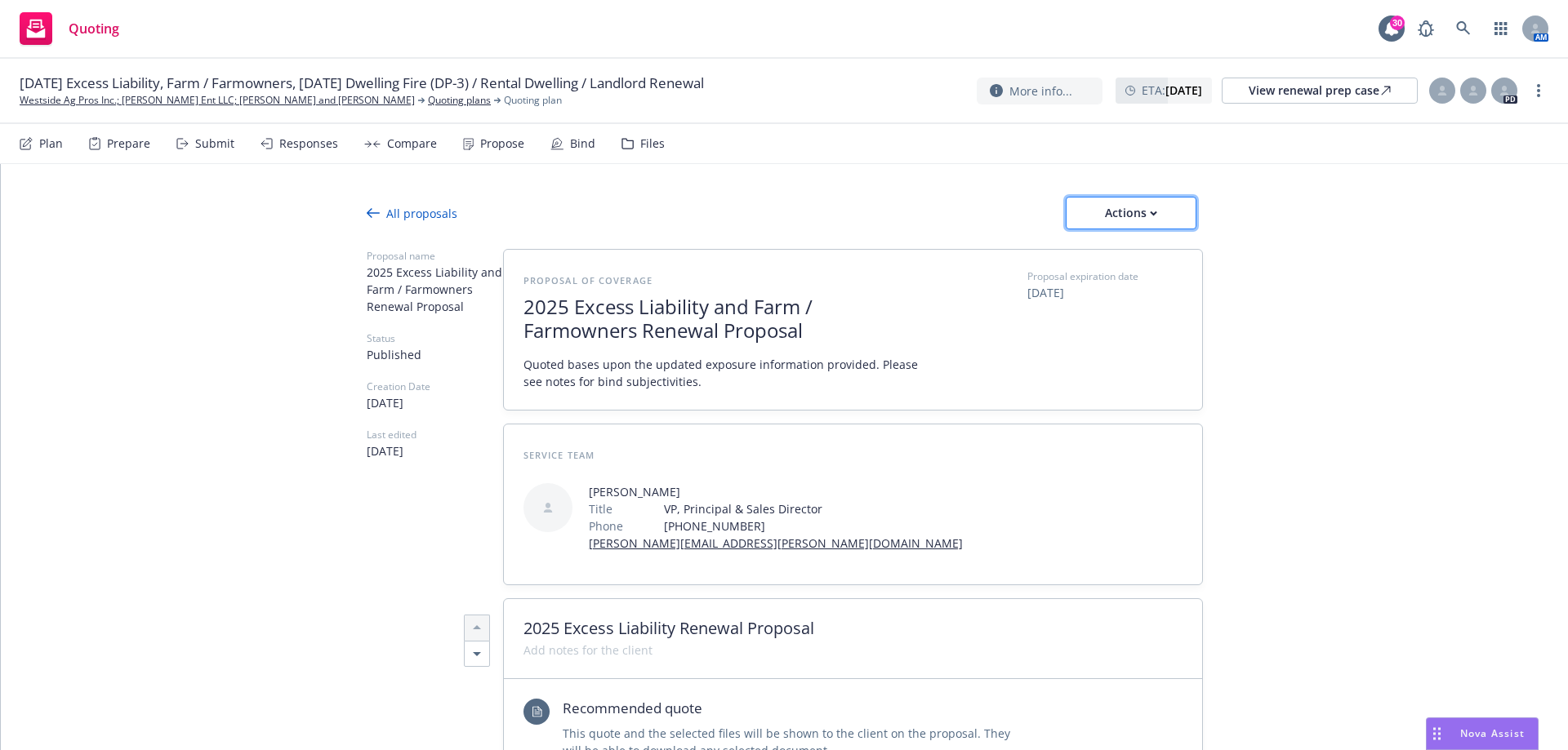
click at [1136, 218] on div "Actions" at bounding box center [1131, 212] width 77 height 31
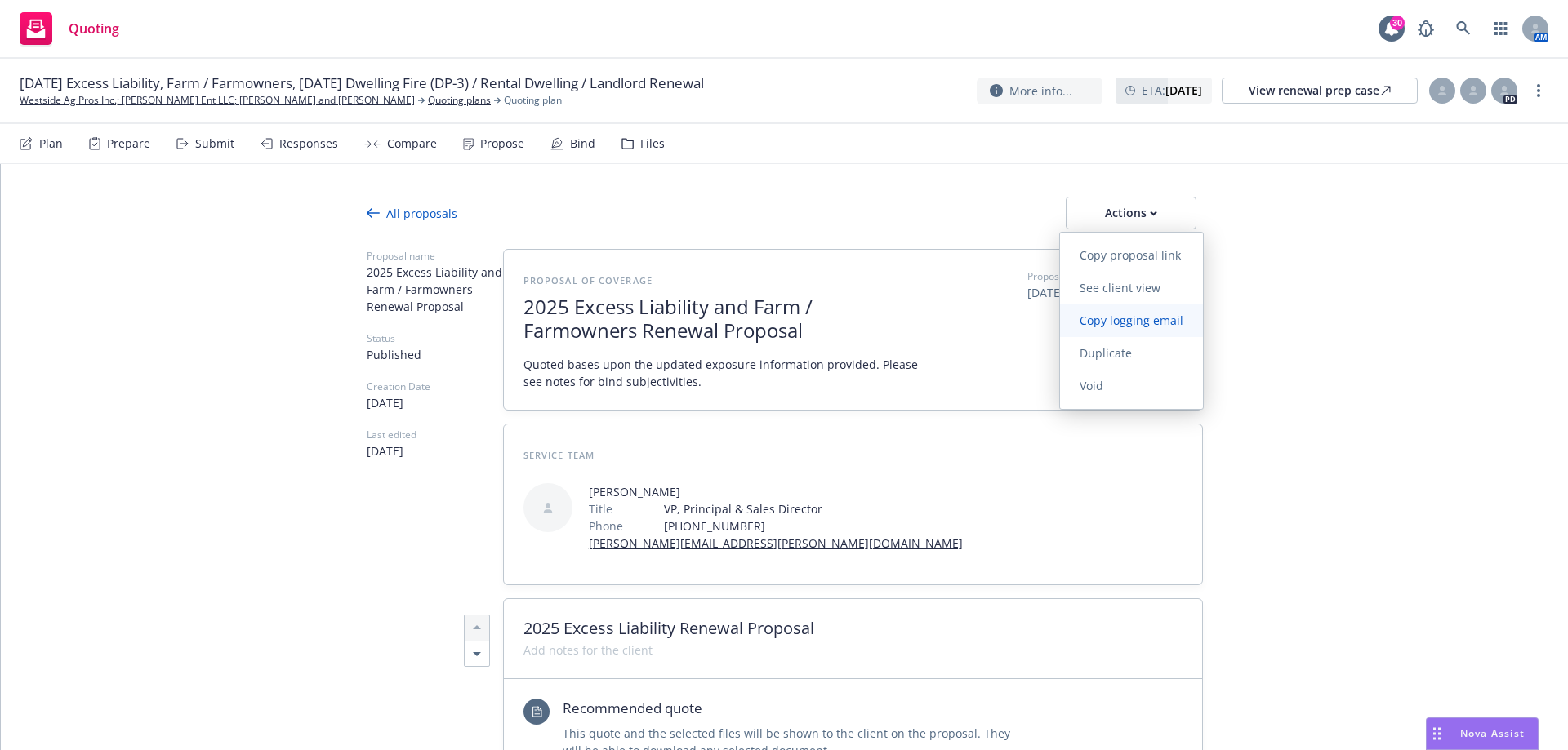
click at [1132, 308] on link "Copy logging email" at bounding box center [1132, 320] width 143 height 32
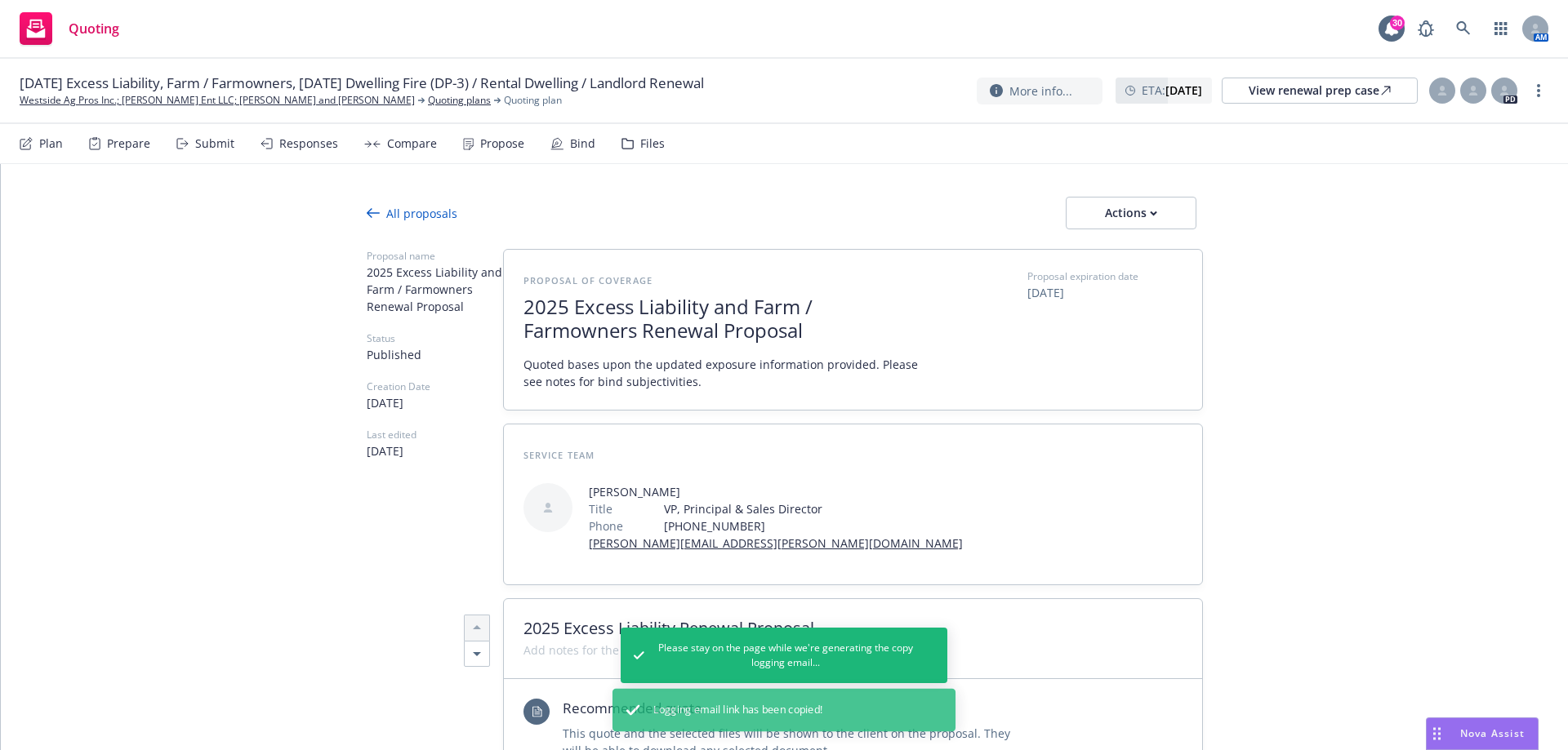
type textarea "x"
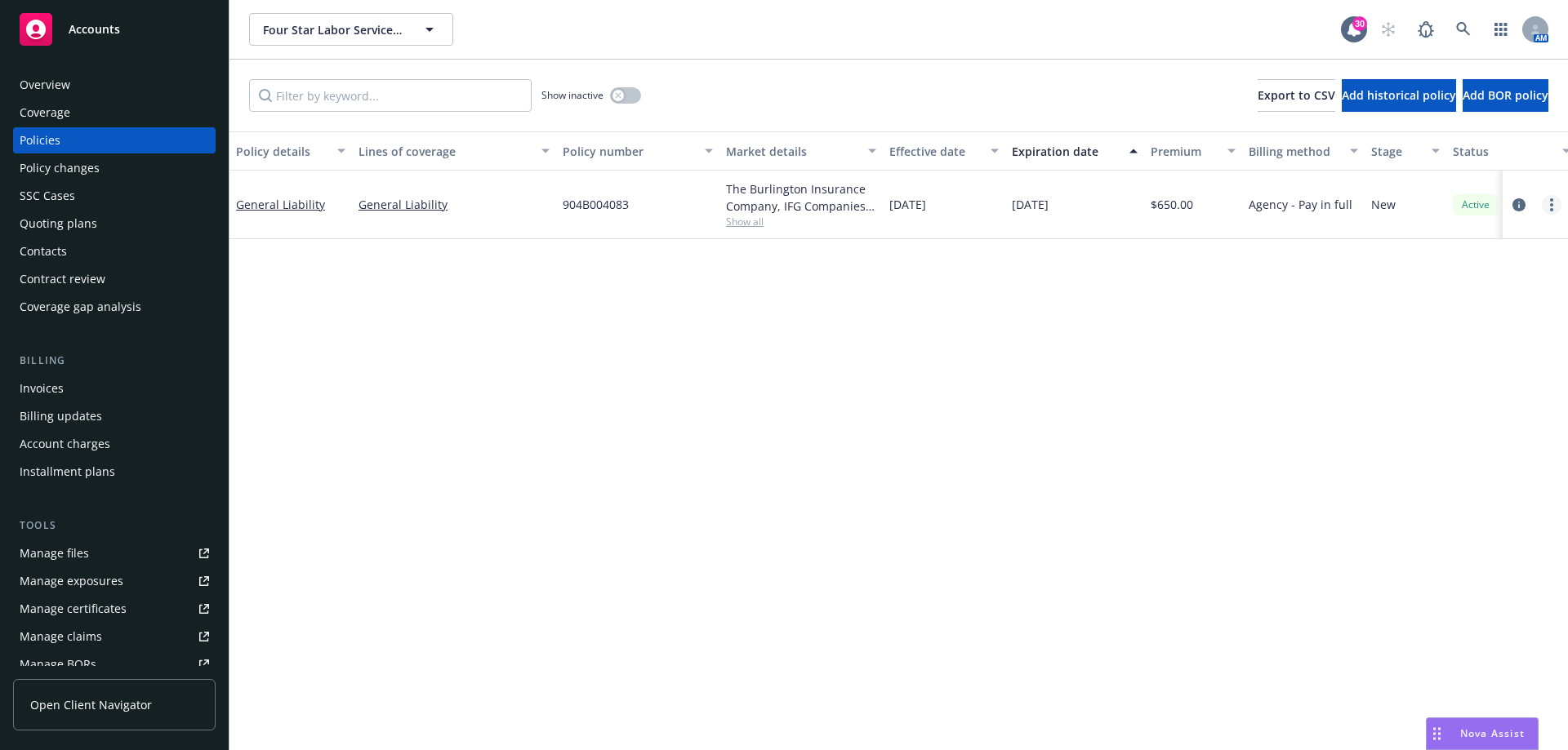
click at [1549, 206] on link "more" at bounding box center [1551, 205] width 20 height 20
click at [1444, 412] on link "Delete policy" at bounding box center [1464, 401] width 192 height 32
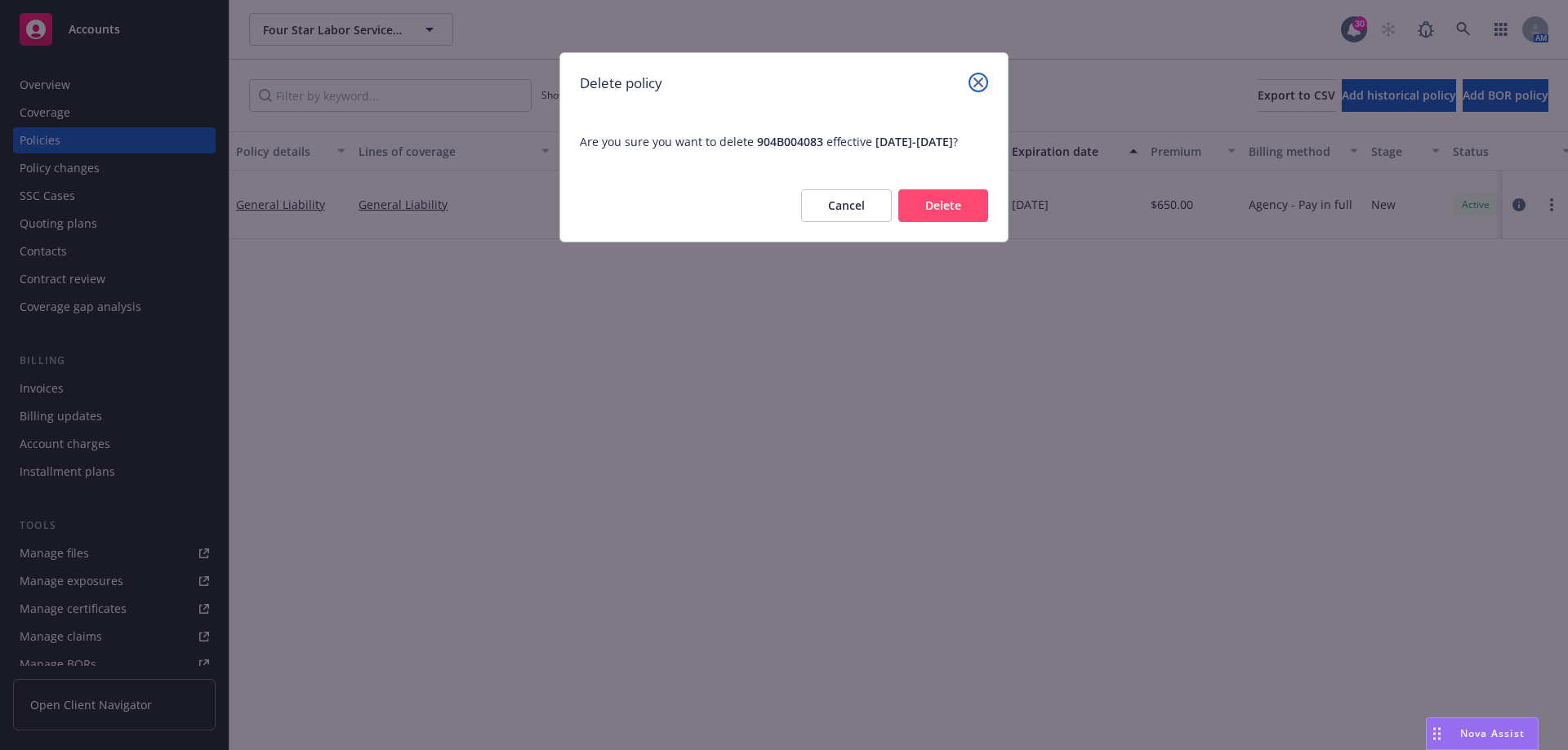
click at [977, 73] on link "close" at bounding box center [978, 82] width 20 height 20
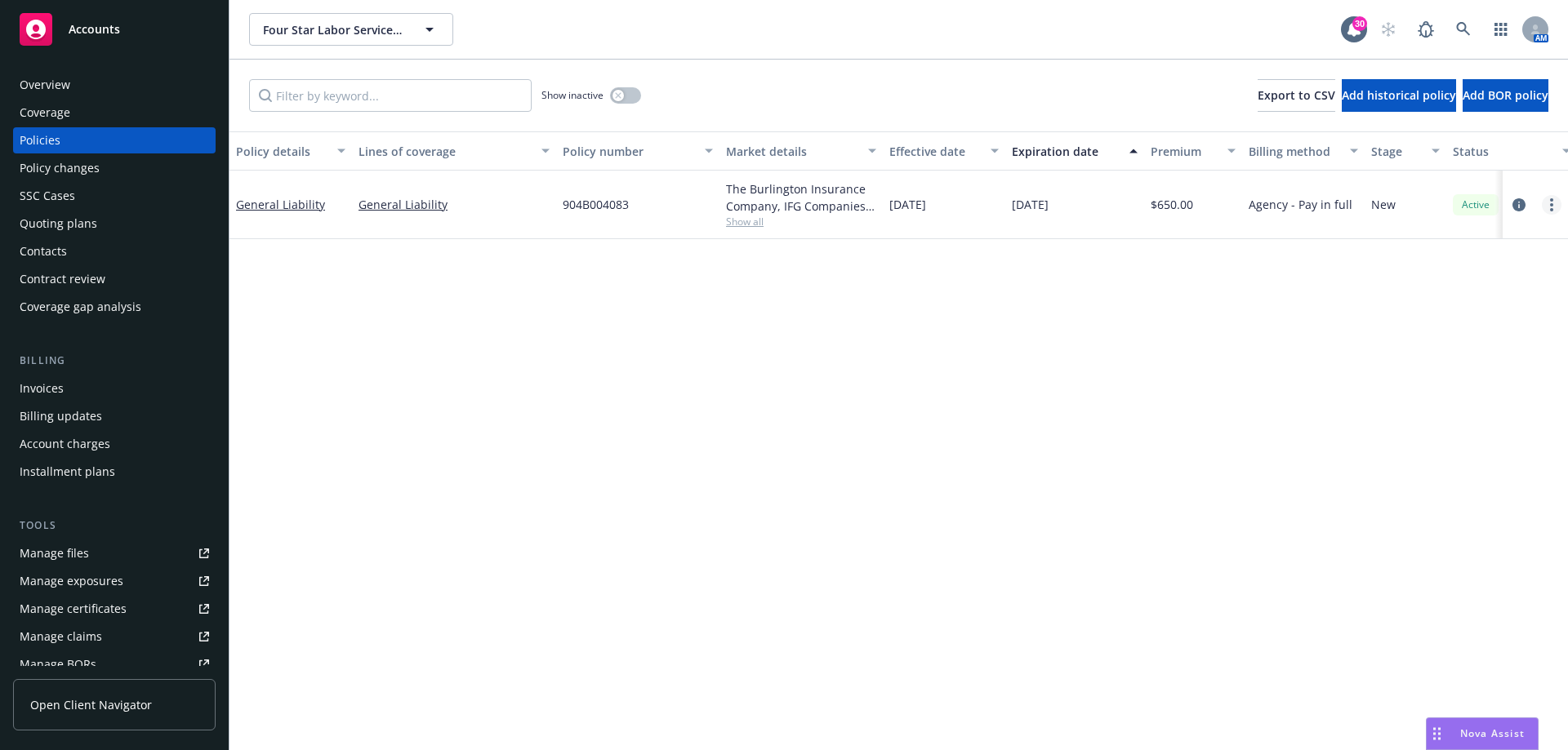
click at [1550, 207] on link "more" at bounding box center [1551, 205] width 20 height 20
click at [1459, 429] on link "Copy logging email" at bounding box center [1464, 434] width 192 height 32
